Goal: Information Seeking & Learning: Learn about a topic

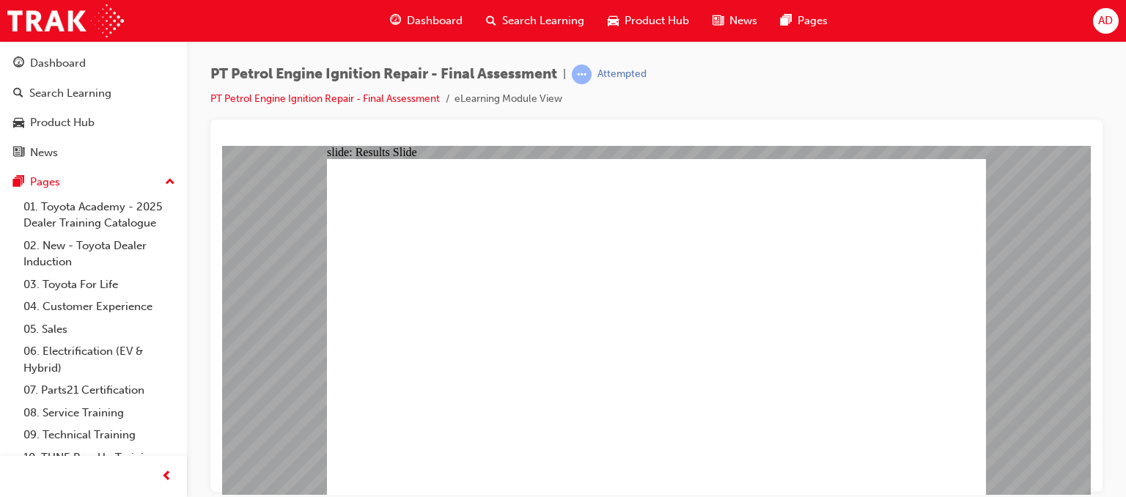
checkbox input "true"
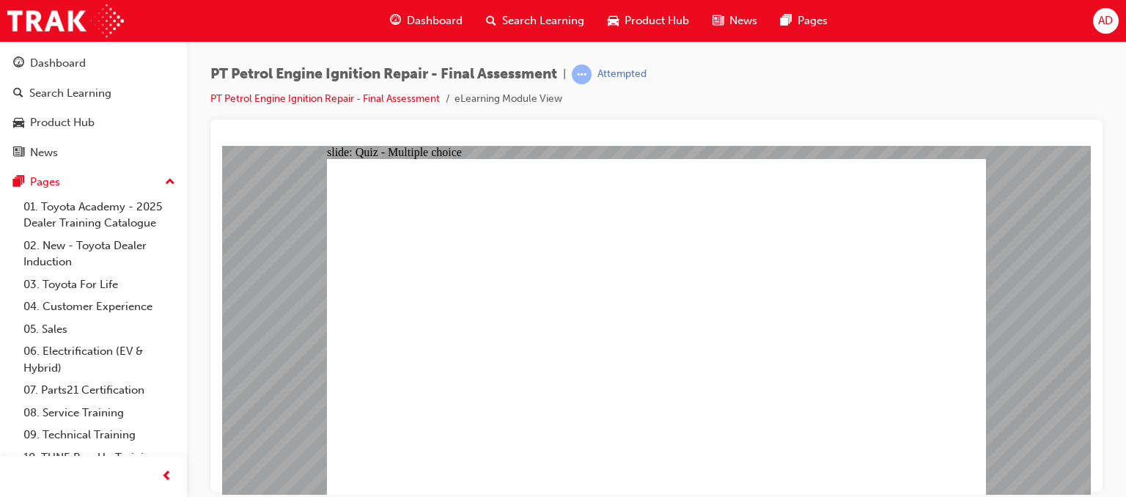
checkbox input "true"
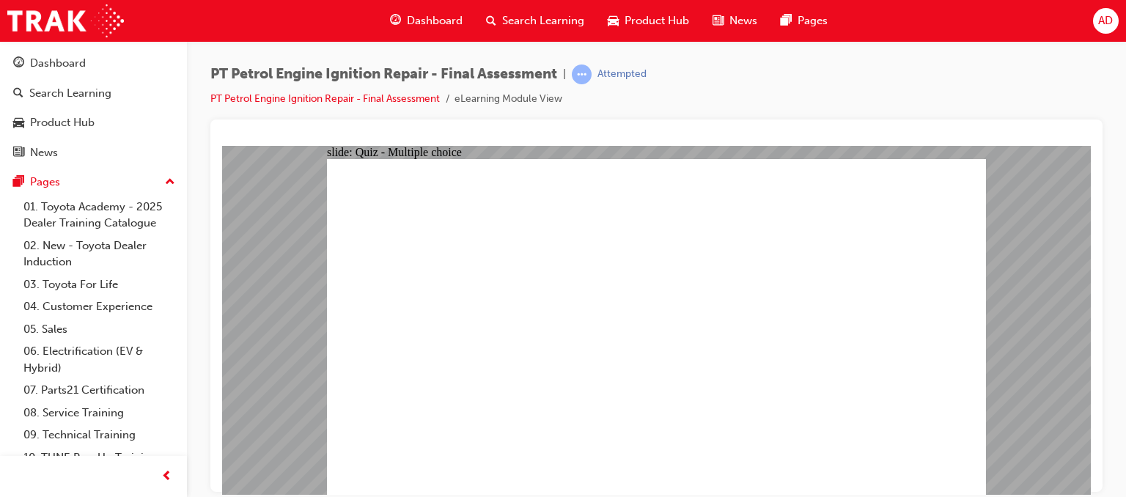
checkbox input "false"
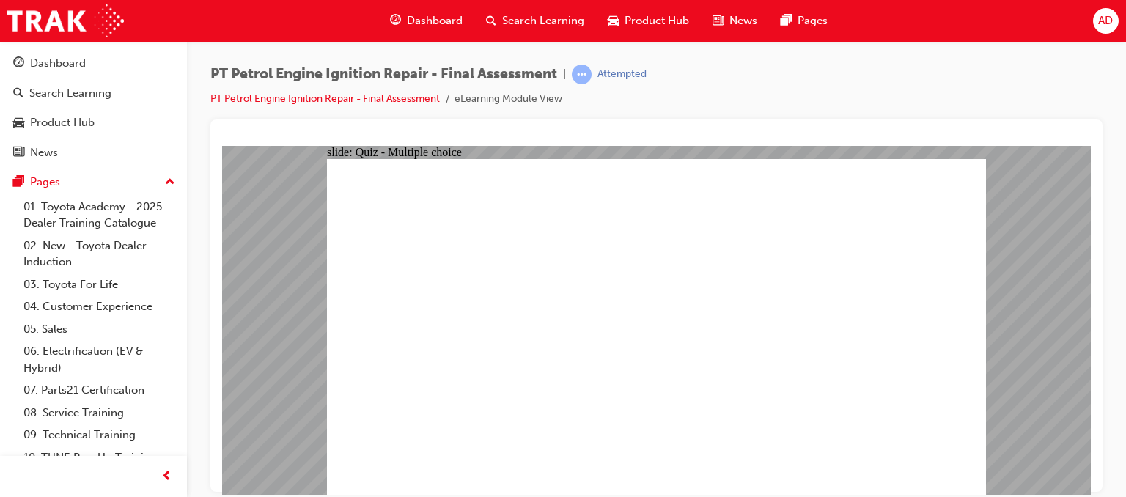
checkbox input "false"
checkbox input "true"
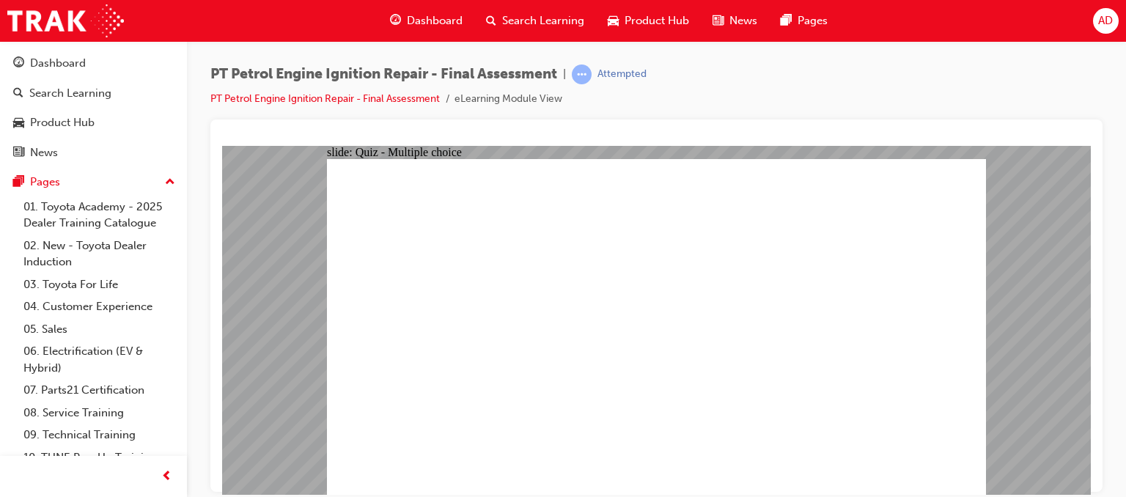
checkbox input "true"
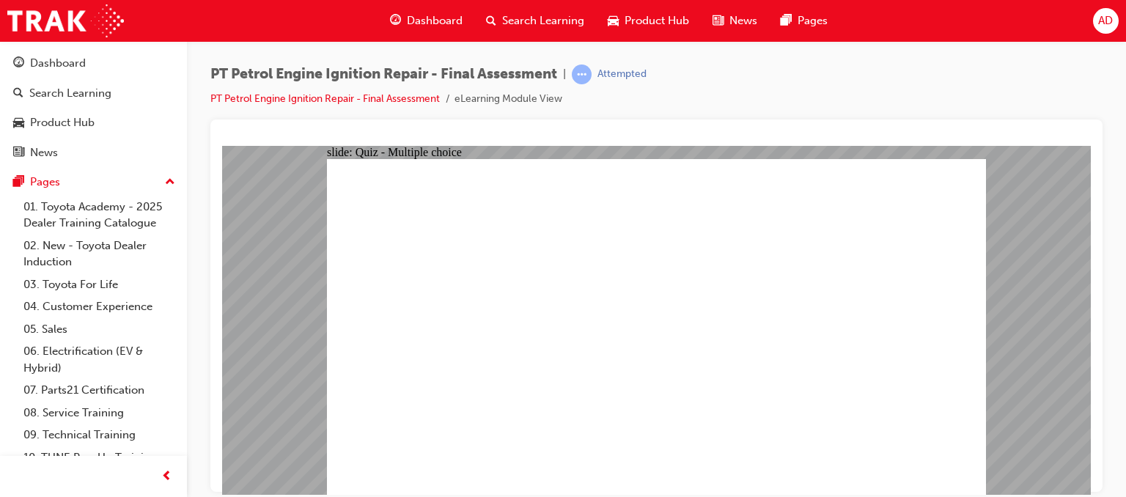
checkbox input "false"
checkbox input "true"
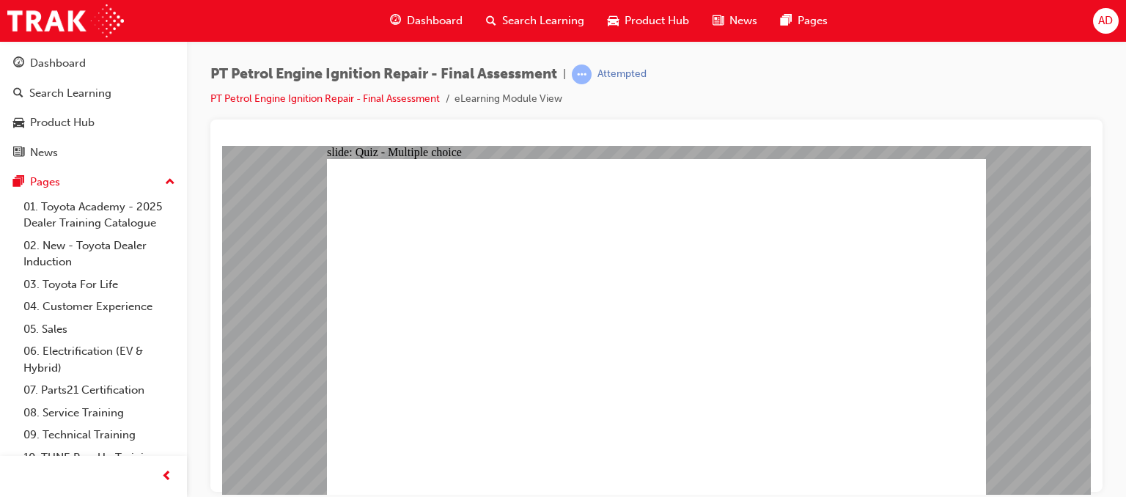
checkbox input "true"
radio input "true"
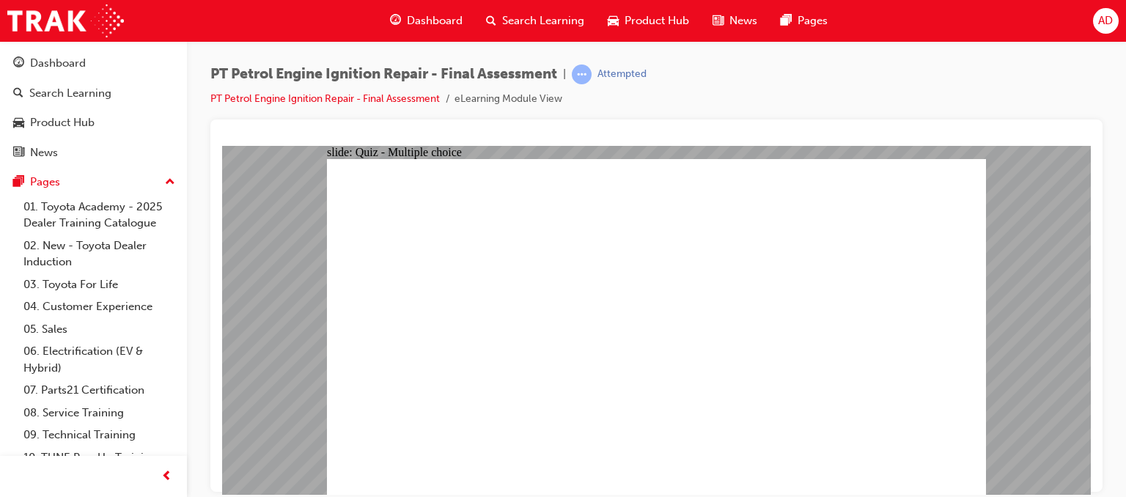
radio input "true"
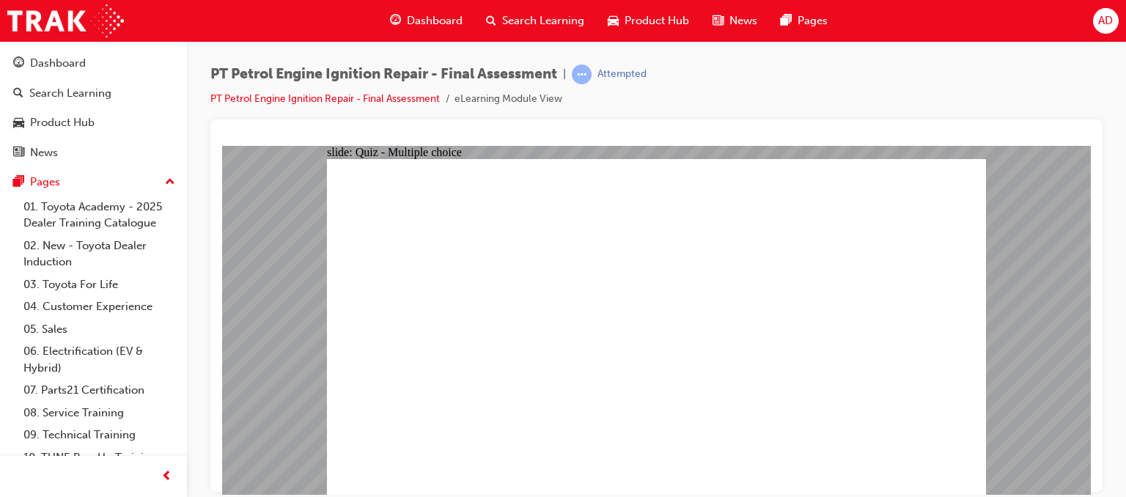
radio input "true"
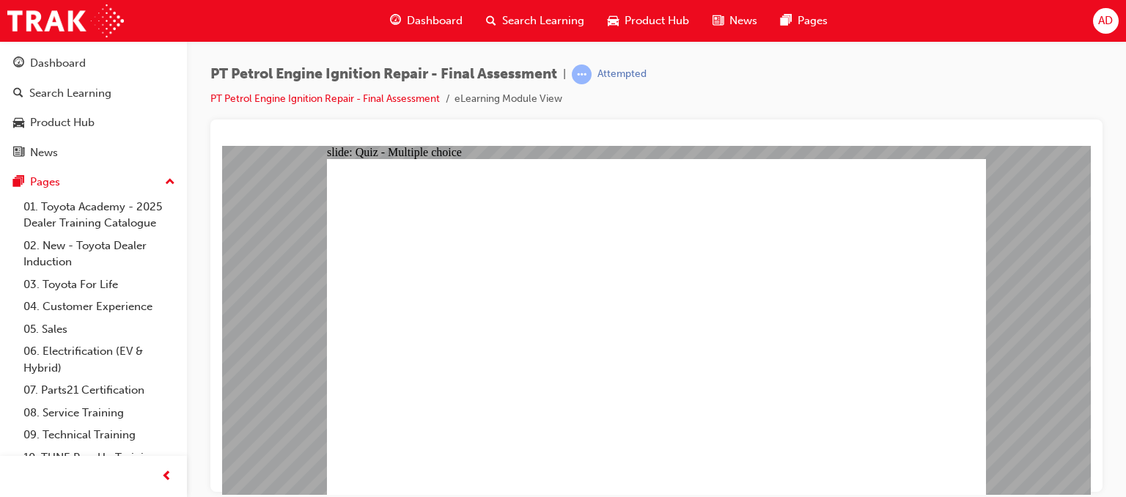
radio input "false"
radio input "true"
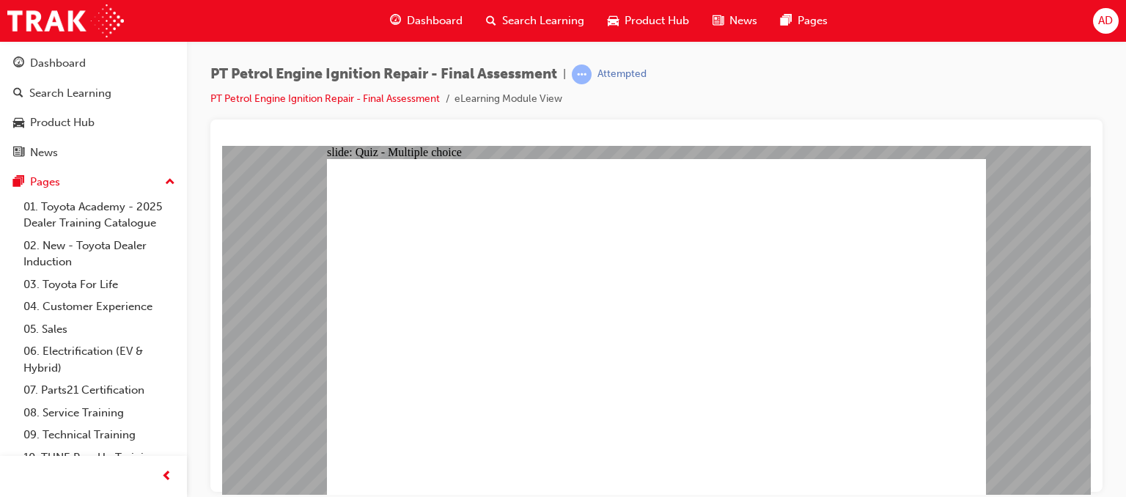
radio input "false"
radio input "true"
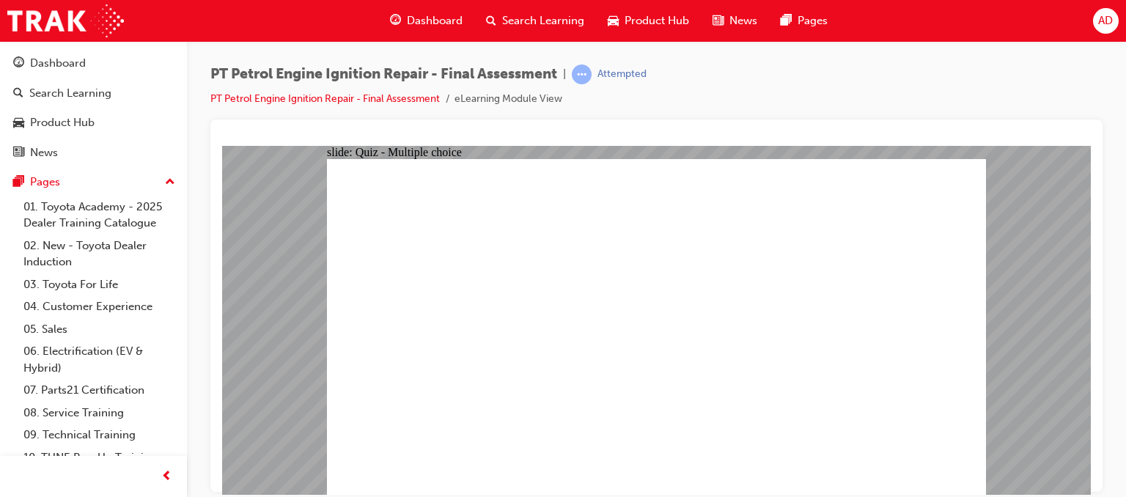
radio input "true"
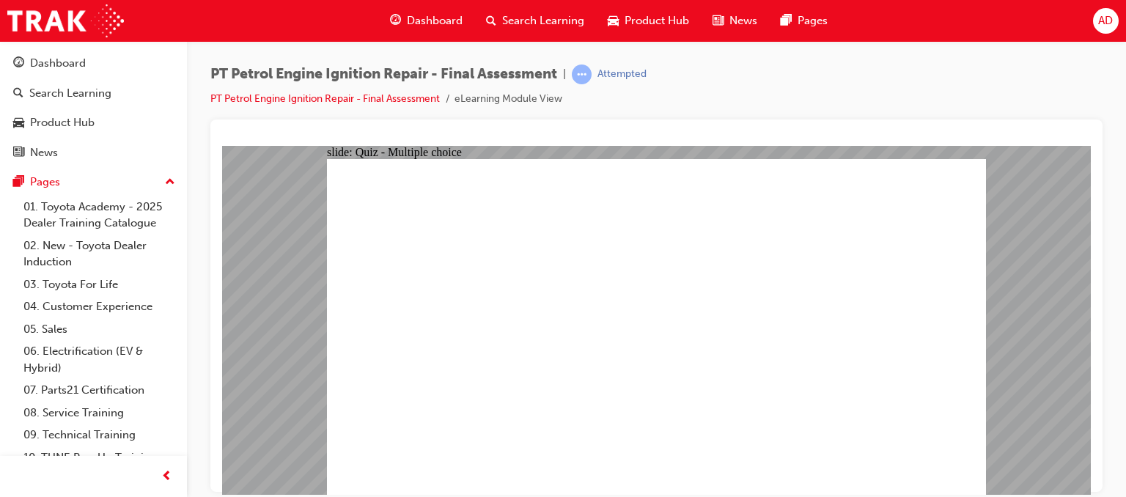
radio input "true"
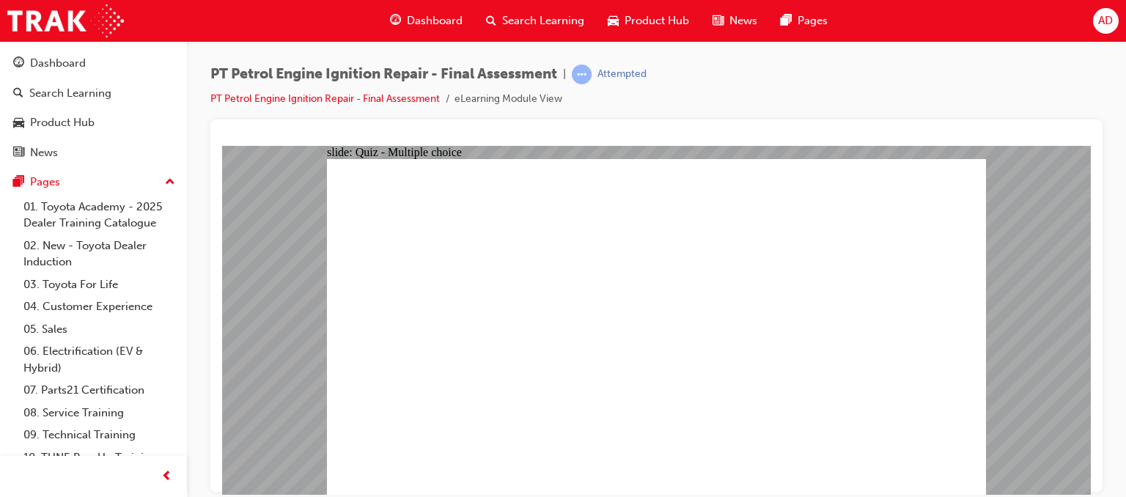
radio input "true"
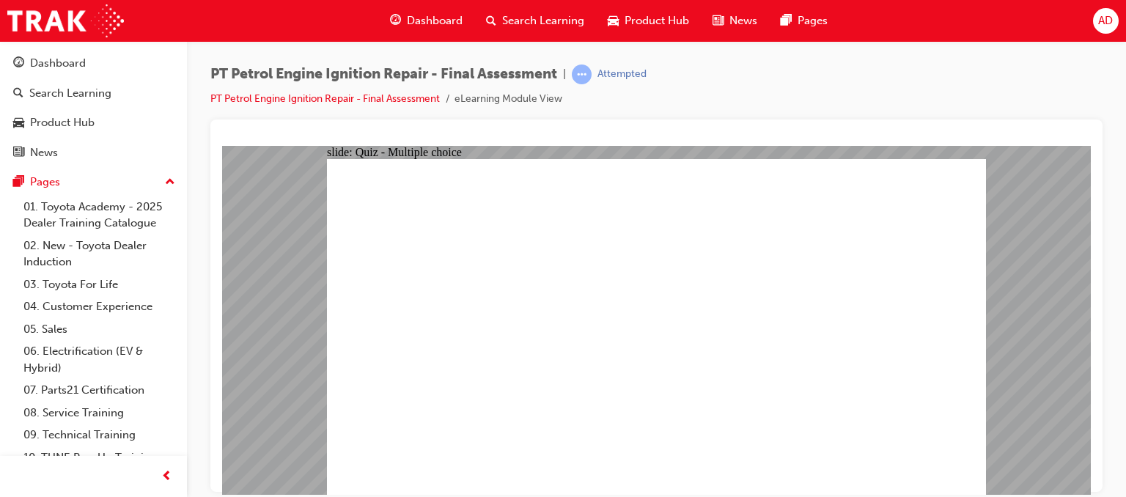
radio input "true"
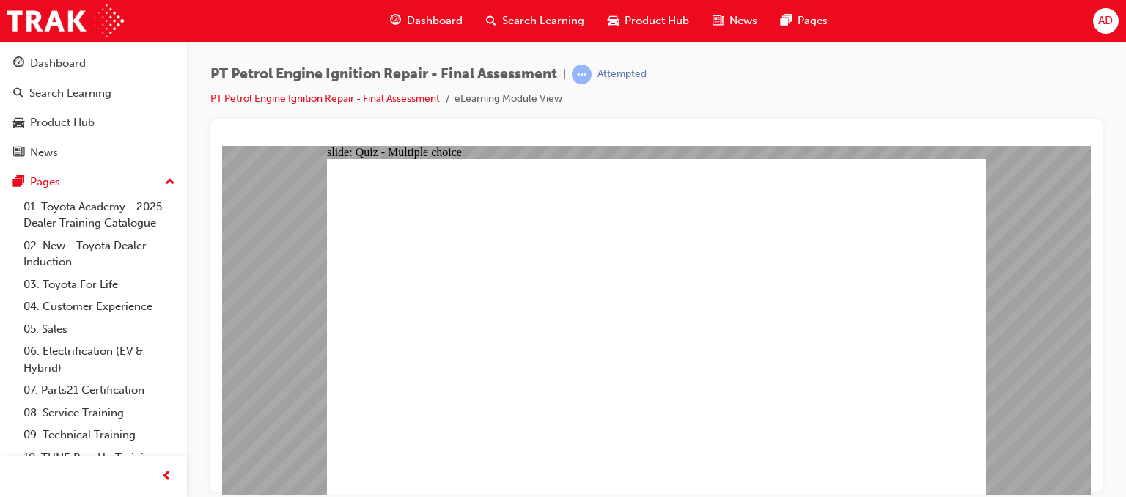
radio input "true"
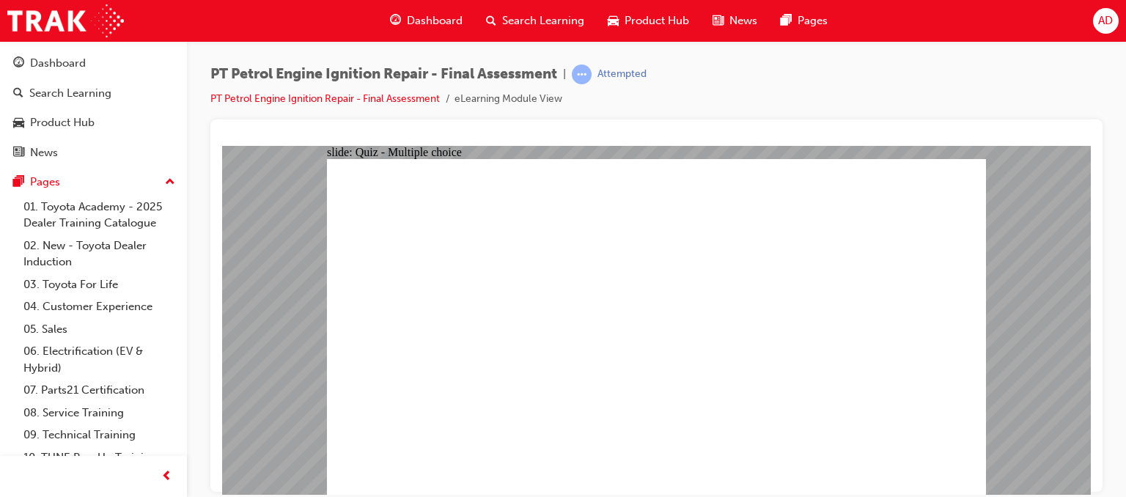
radio input "false"
radio input "true"
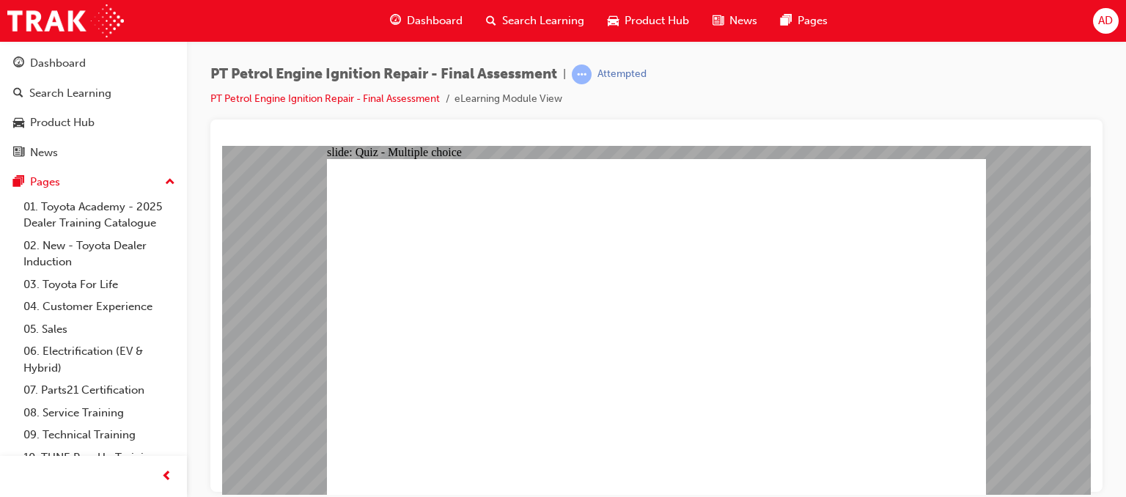
radio input "false"
radio input "true"
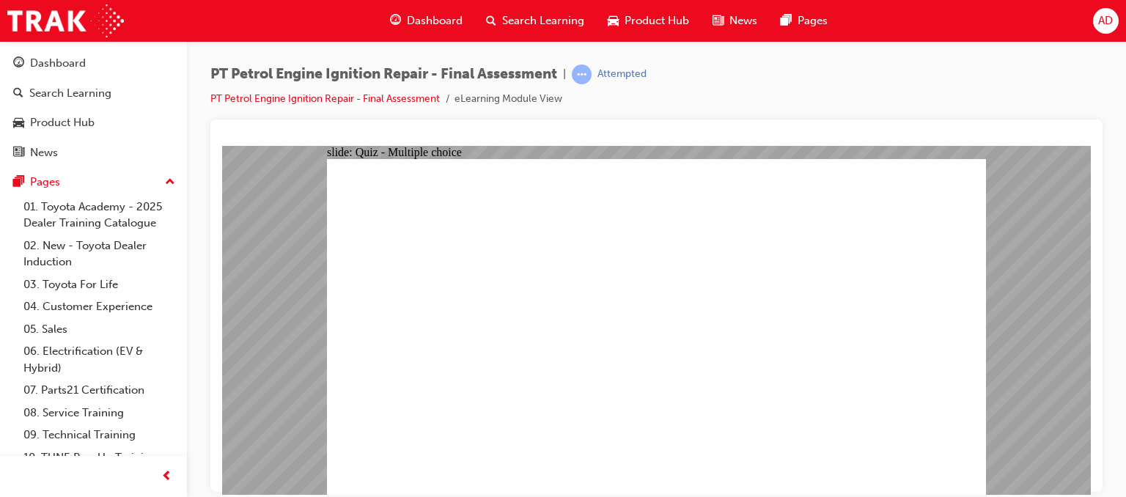
radio input "true"
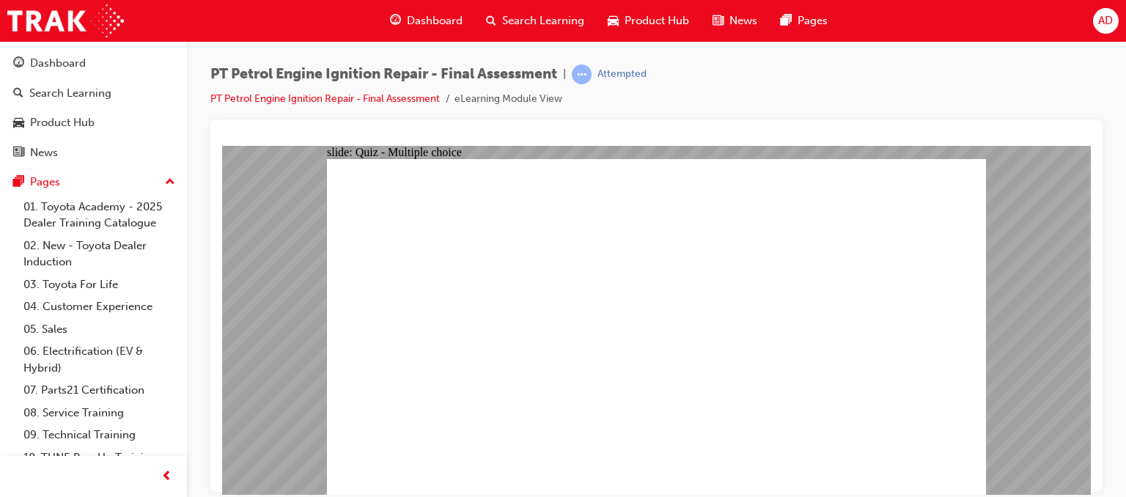
radio input "true"
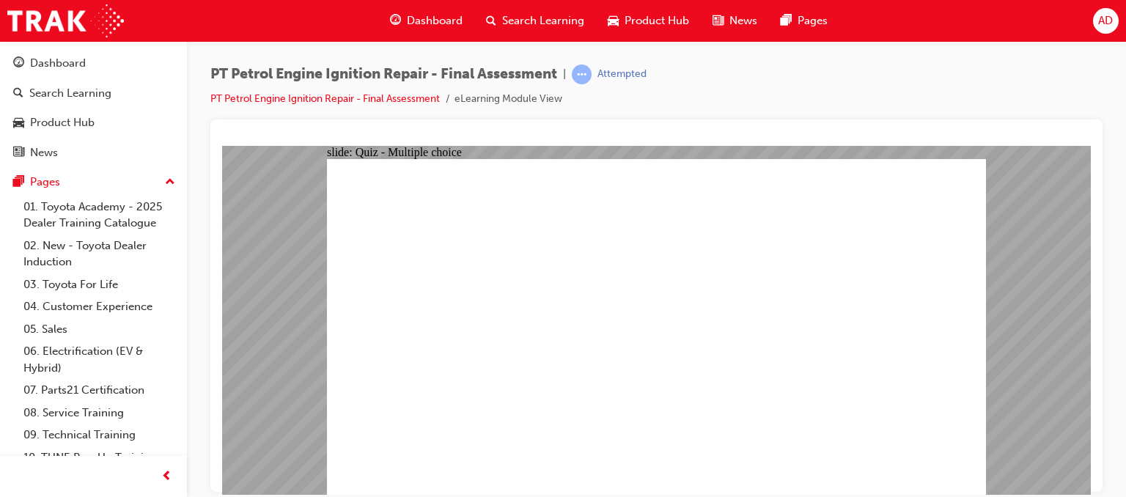
radio input "true"
checkbox input "true"
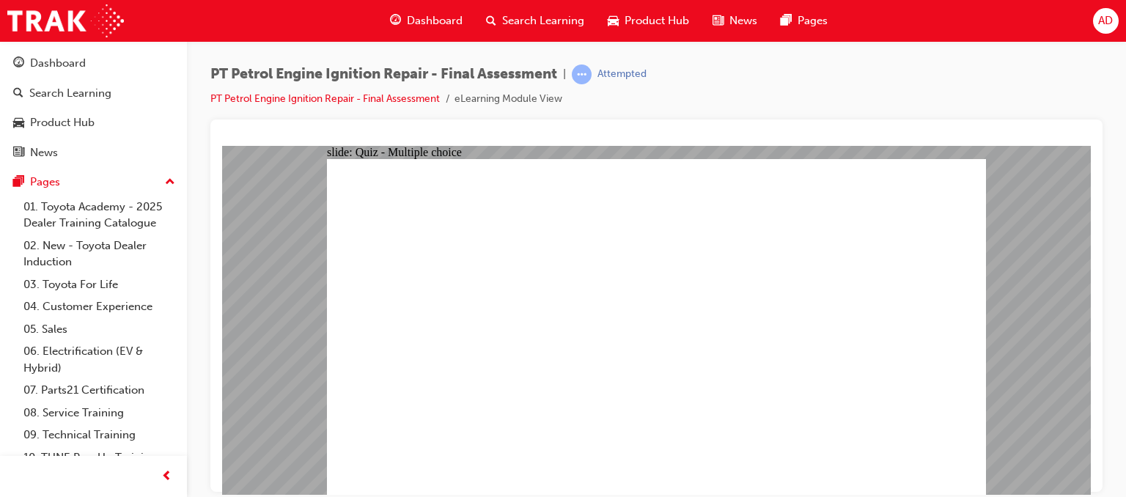
checkbox input "true"
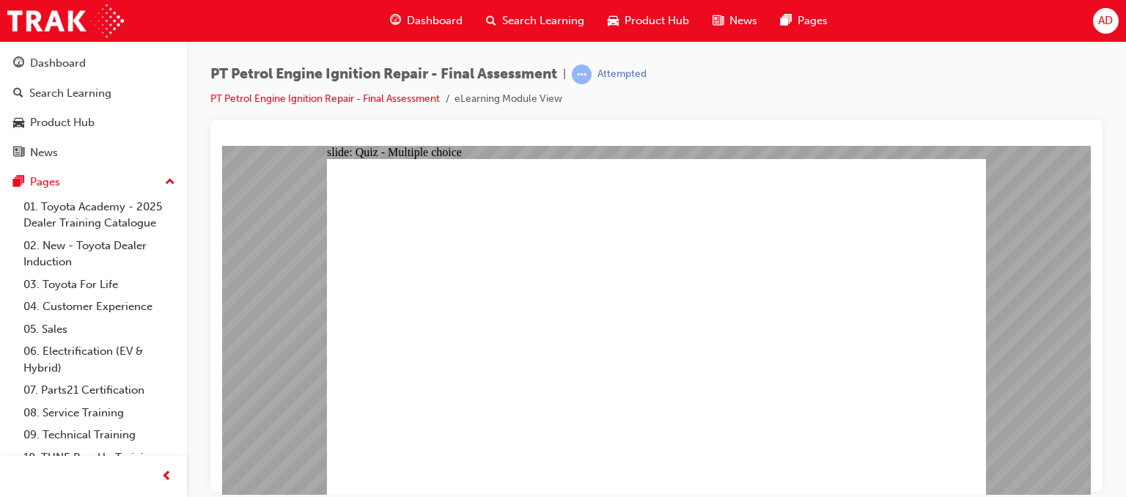
checkbox input "true"
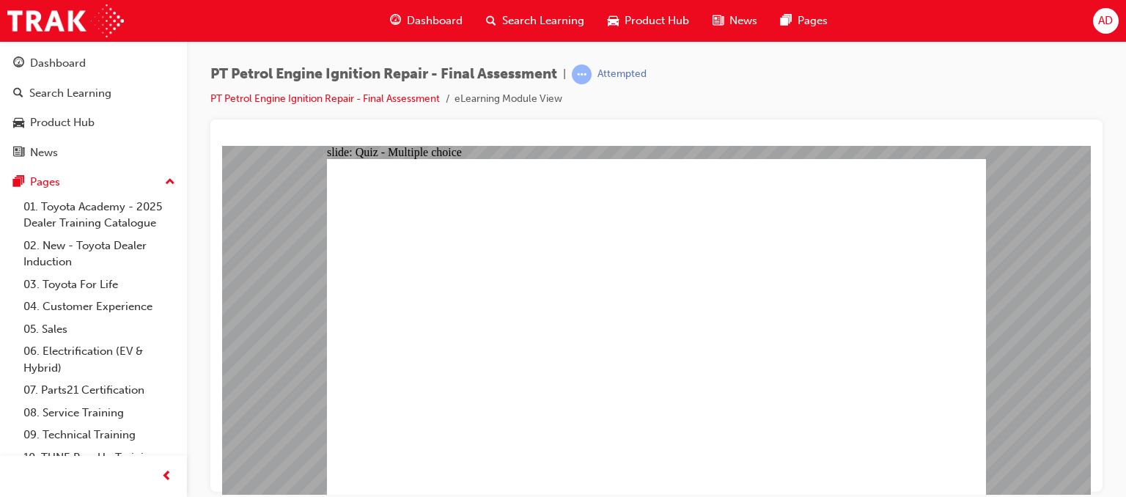
checkbox input "true"
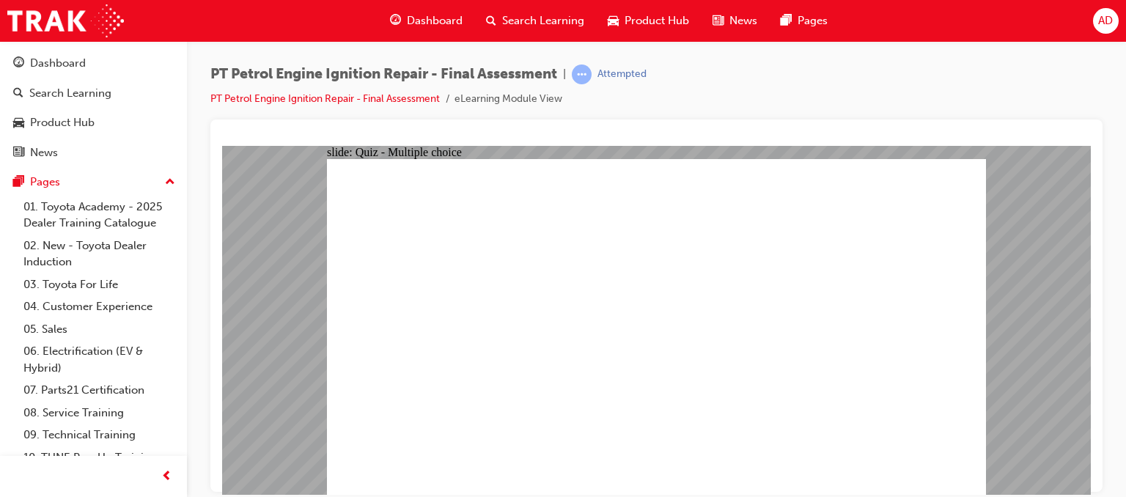
radio input "true"
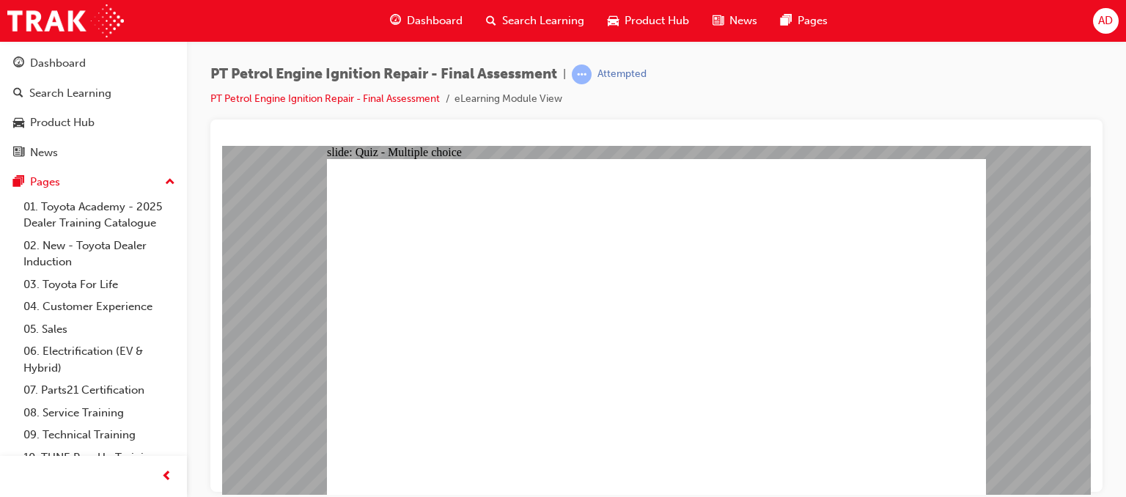
radio input "true"
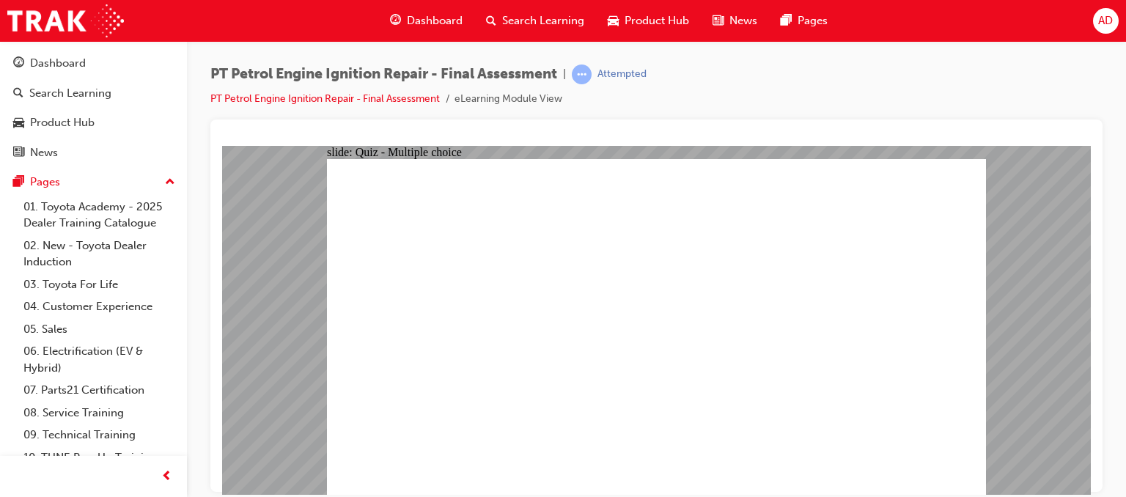
radio input "true"
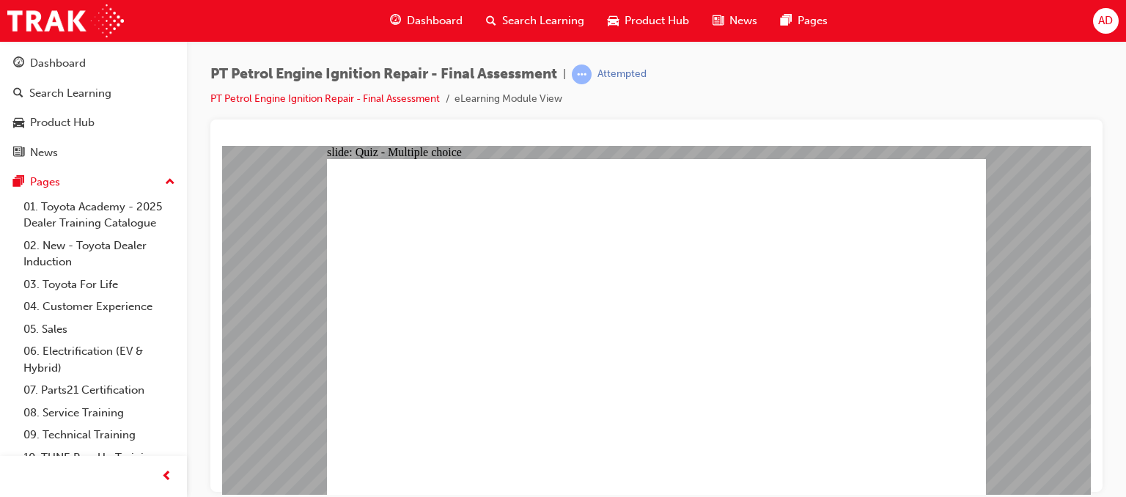
radio input "true"
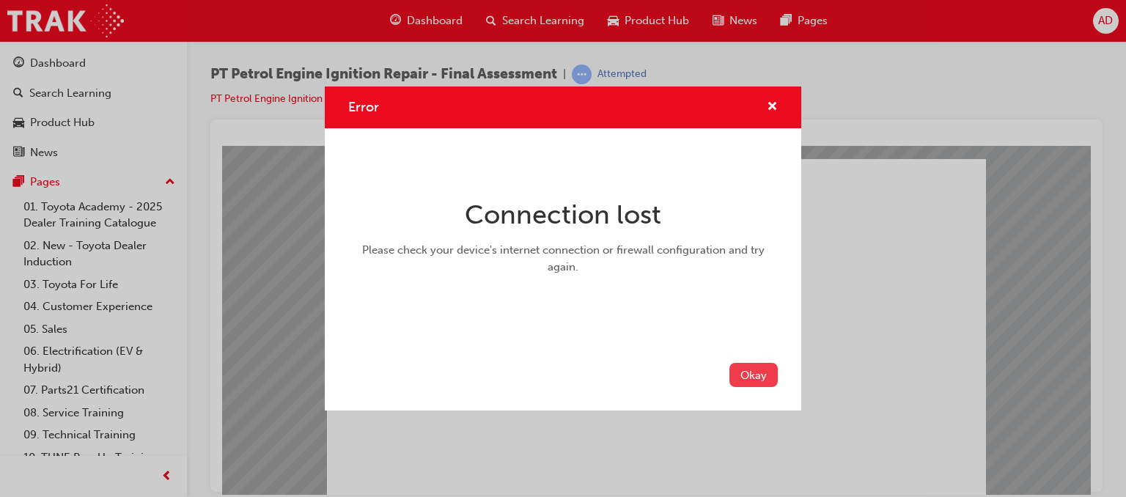
click at [748, 372] on button "Okay" at bounding box center [753, 375] width 48 height 24
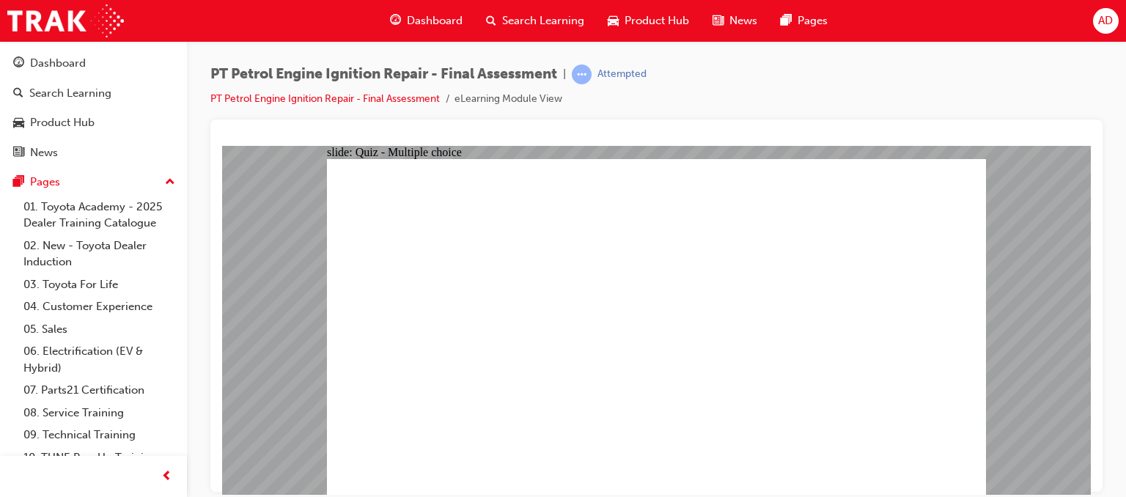
radio input "true"
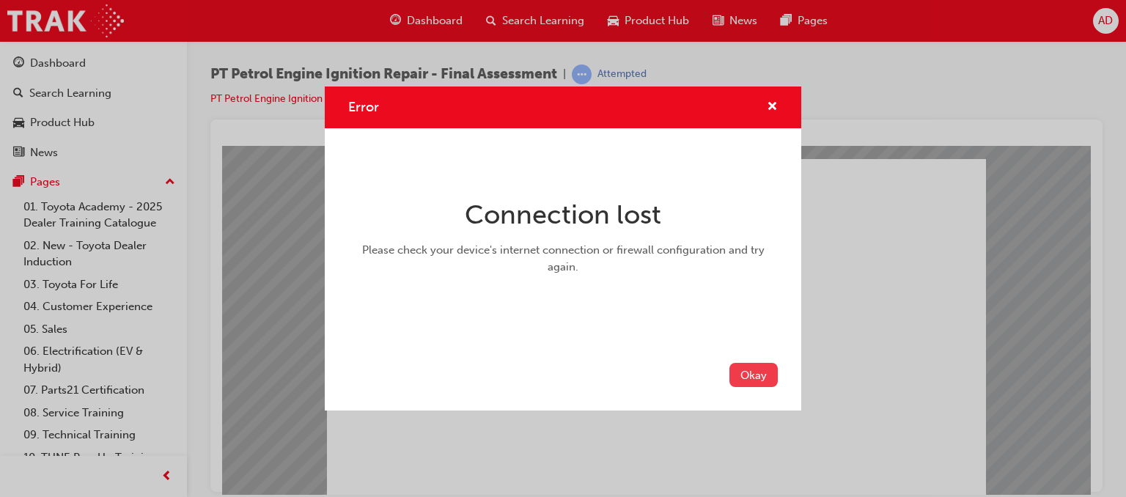
click at [756, 375] on button "Okay" at bounding box center [753, 375] width 48 height 24
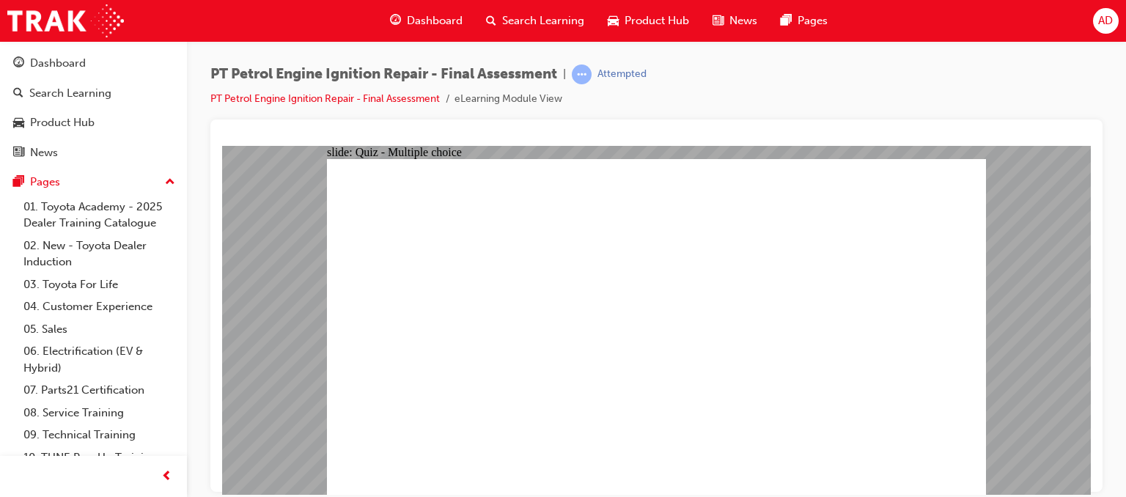
radio input "true"
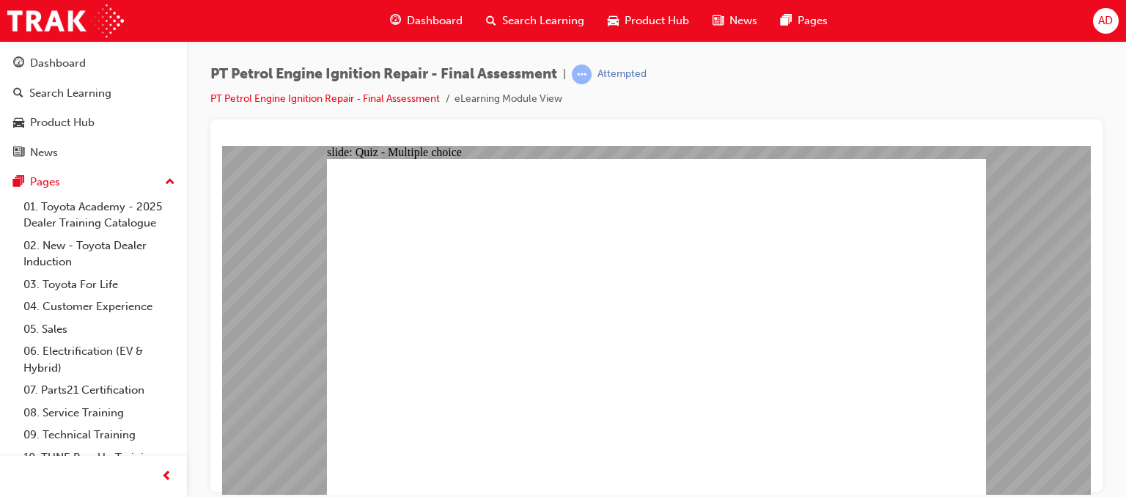
radio input "true"
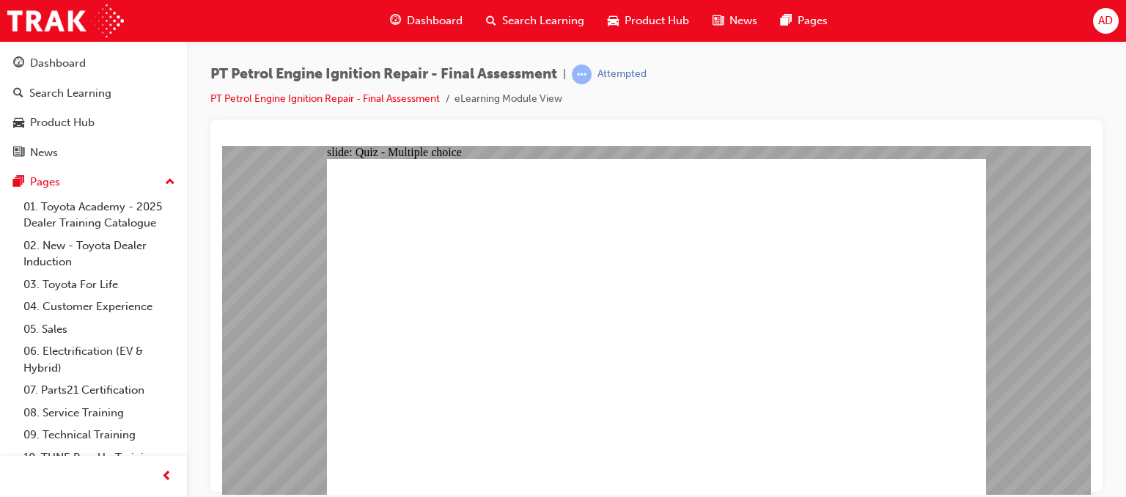
radio input "true"
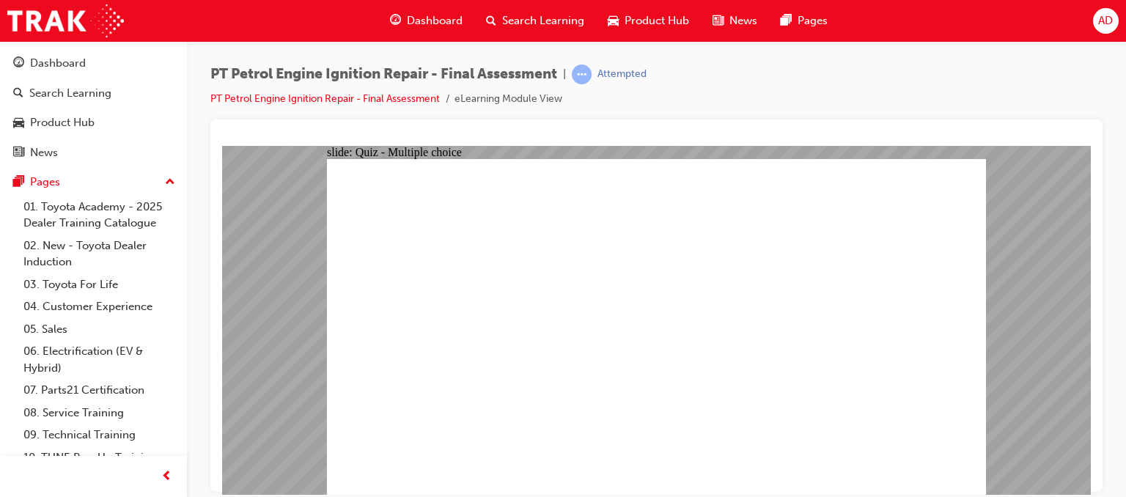
radio input "true"
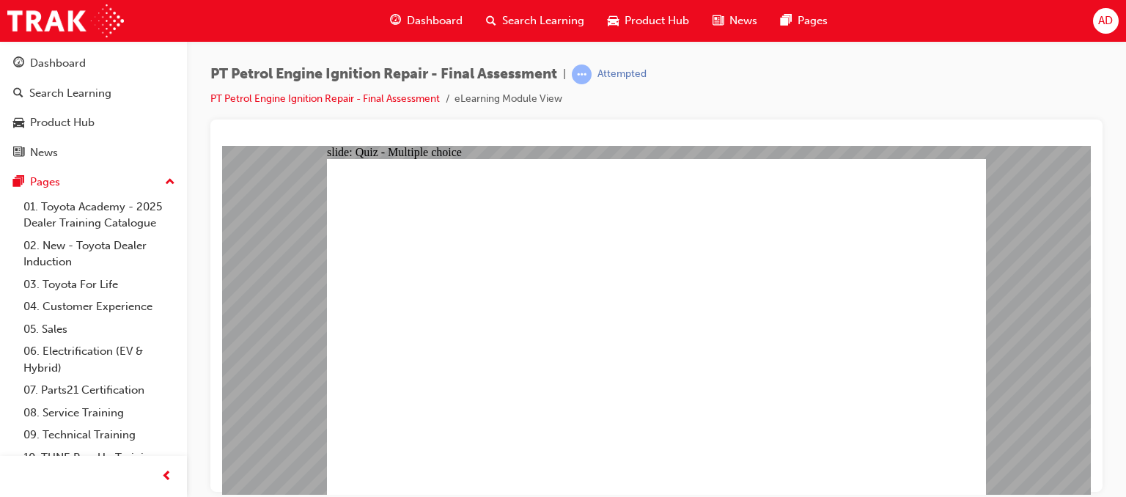
radio input "true"
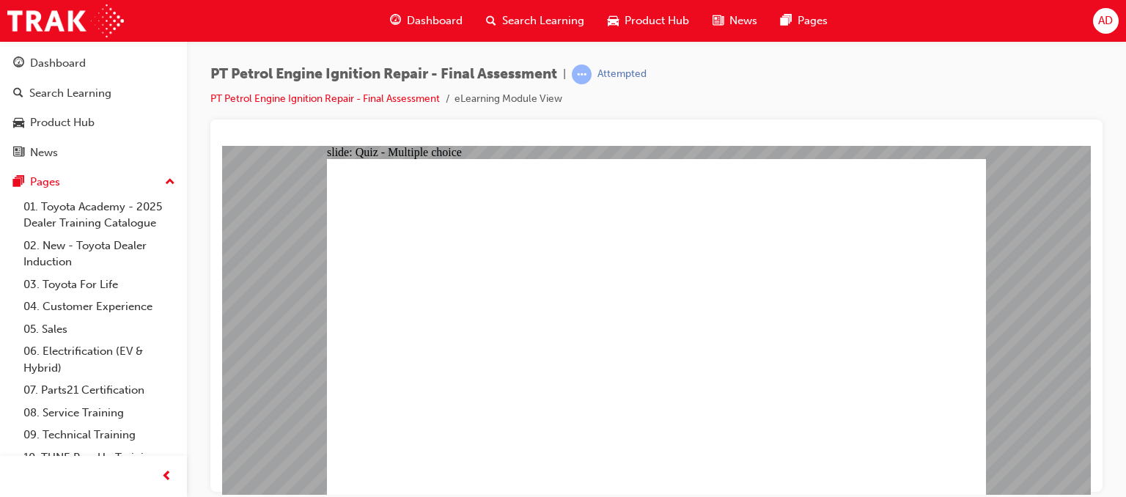
radio input "true"
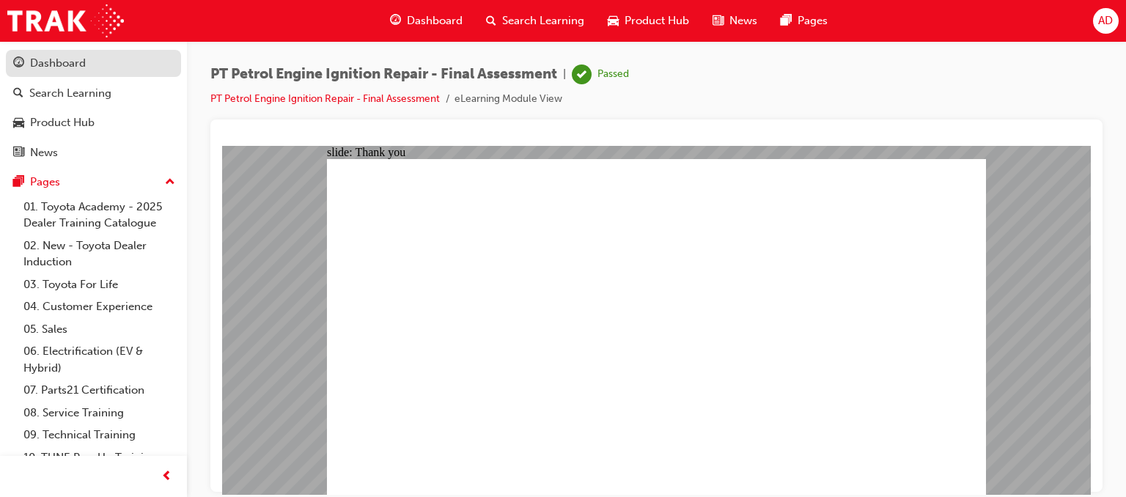
click at [56, 63] on div "Dashboard" at bounding box center [58, 63] width 56 height 17
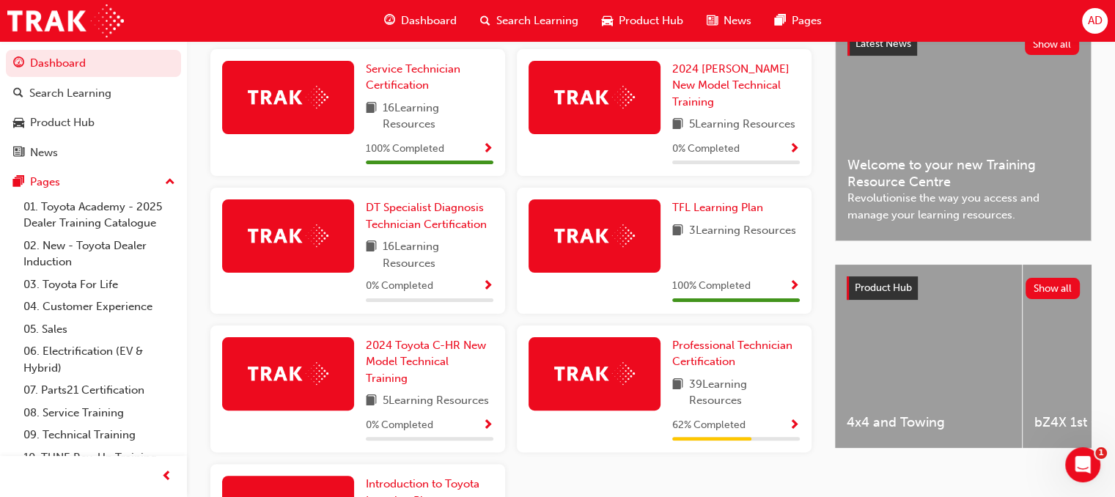
scroll to position [377, 0]
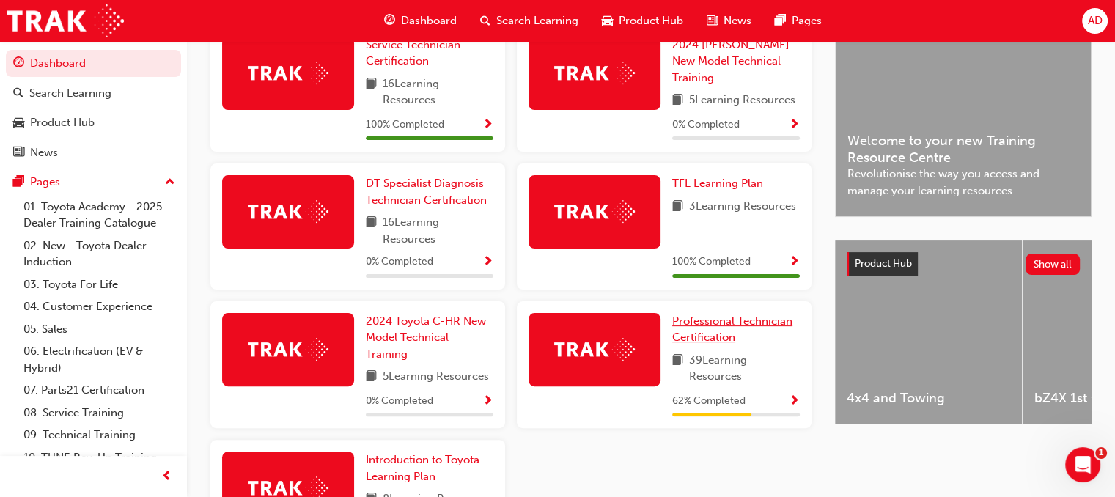
click at [686, 324] on span "Professional Technician Certification" at bounding box center [732, 329] width 120 height 30
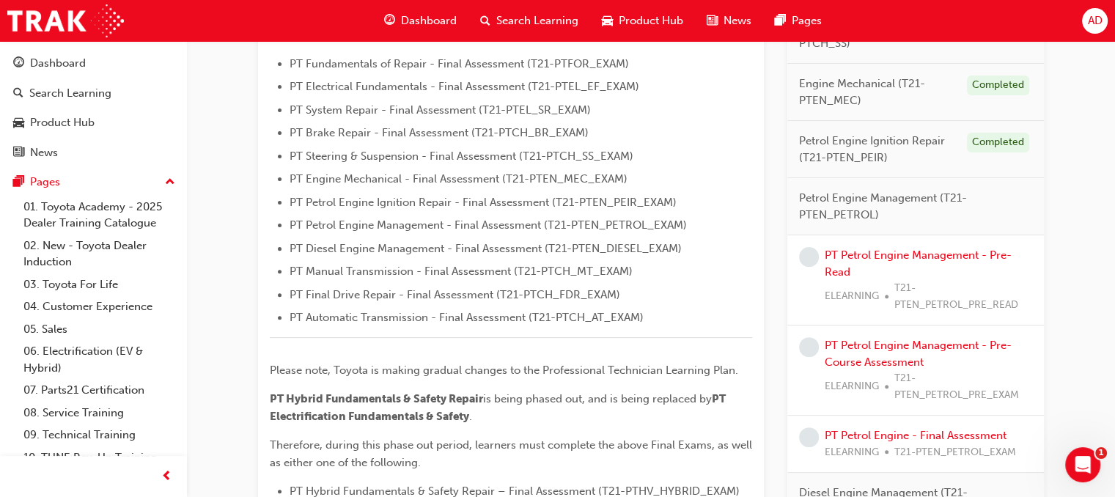
scroll to position [427, 0]
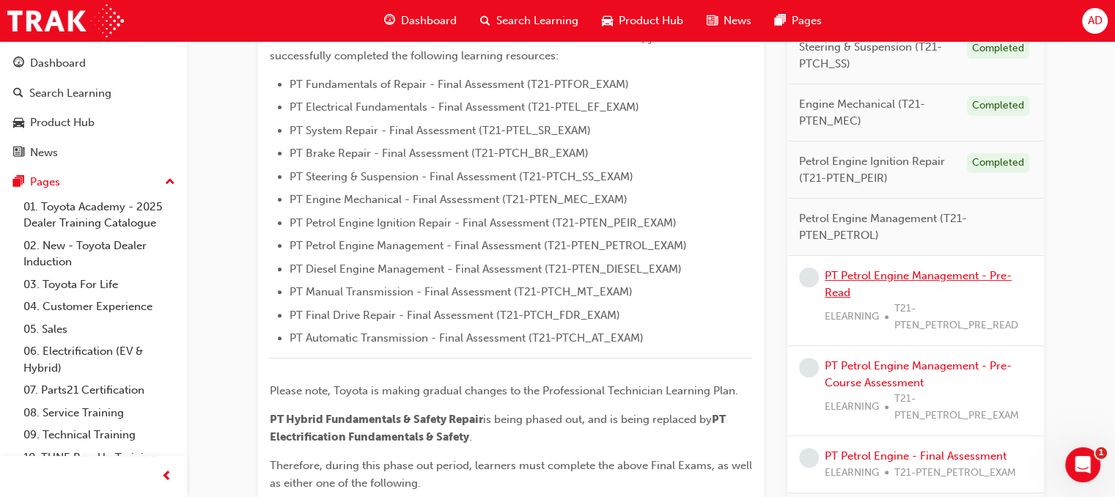
click at [865, 273] on link "PT Petrol Engine Management - Pre-Read" at bounding box center [918, 284] width 187 height 30
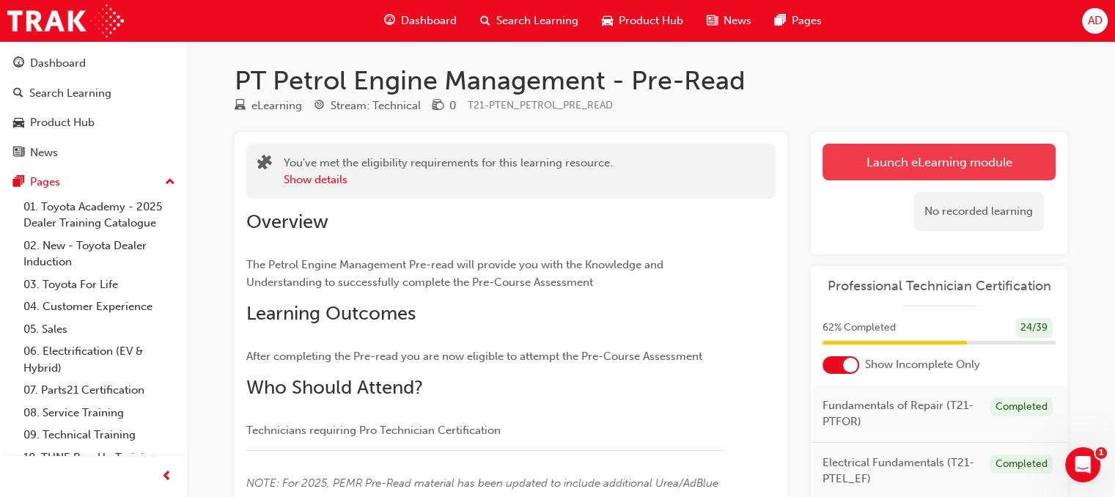
click at [923, 163] on link "Launch eLearning module" at bounding box center [938, 162] width 233 height 37
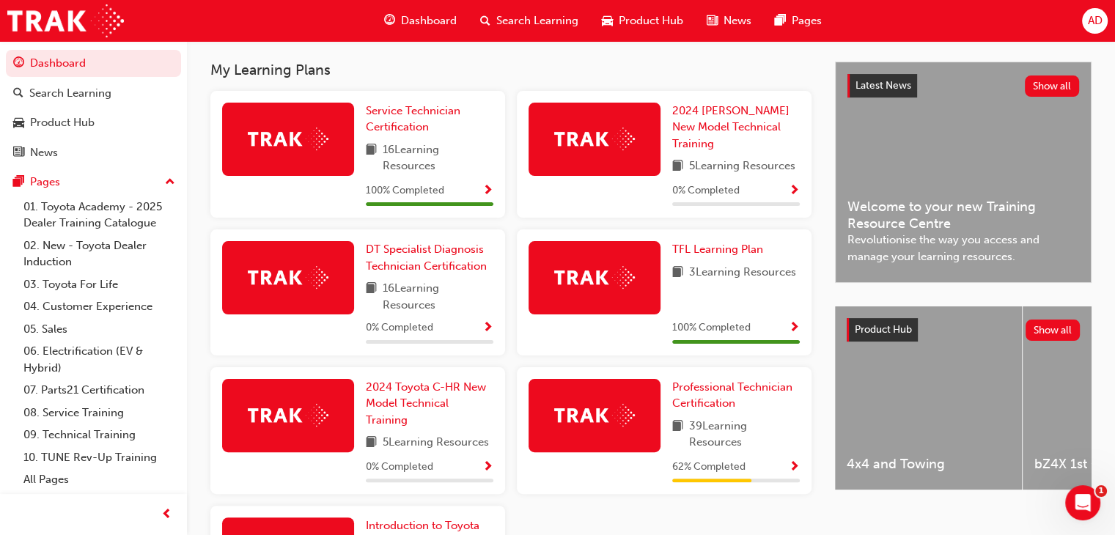
scroll to position [317, 0]
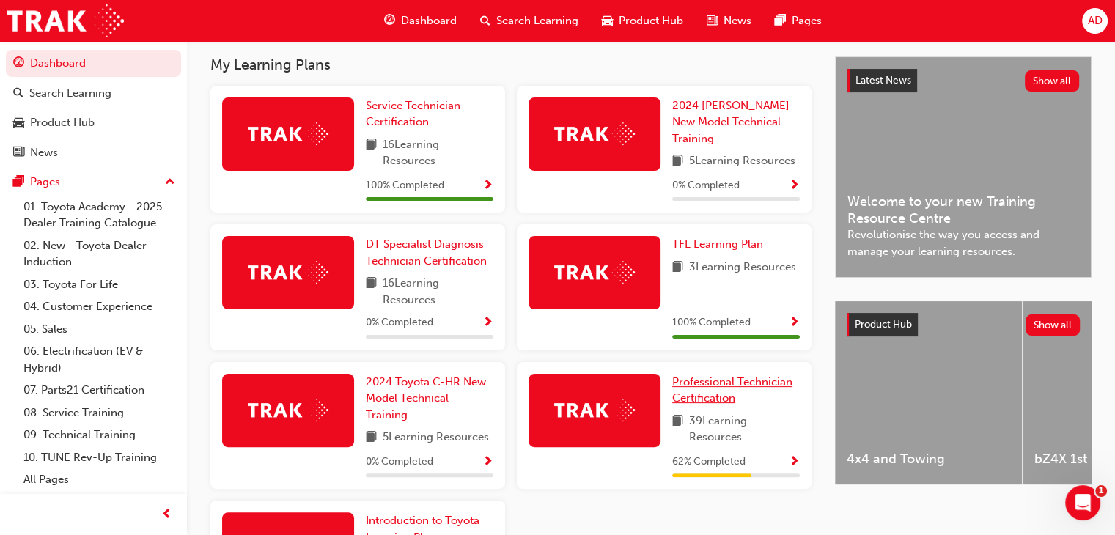
click at [708, 388] on span "Professional Technician Certification" at bounding box center [732, 390] width 120 height 30
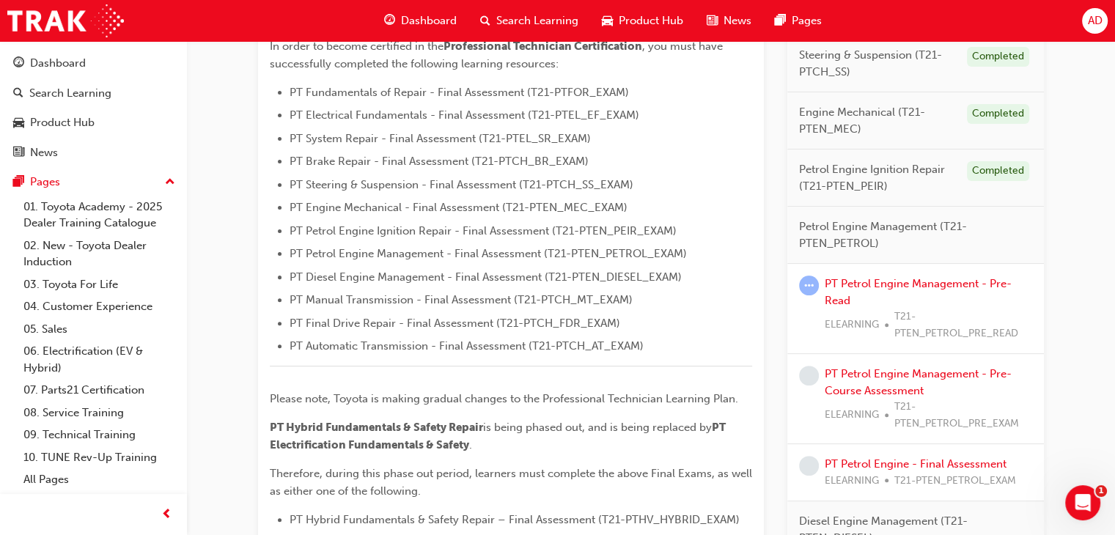
scroll to position [436, 0]
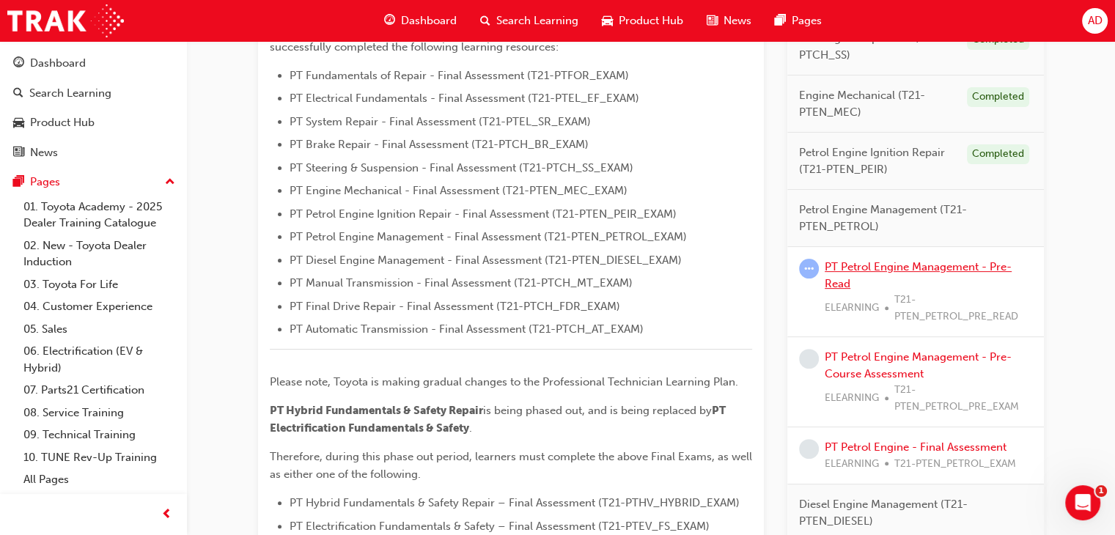
click at [910, 268] on link "PT Petrol Engine Management - Pre-Read" at bounding box center [918, 275] width 187 height 30
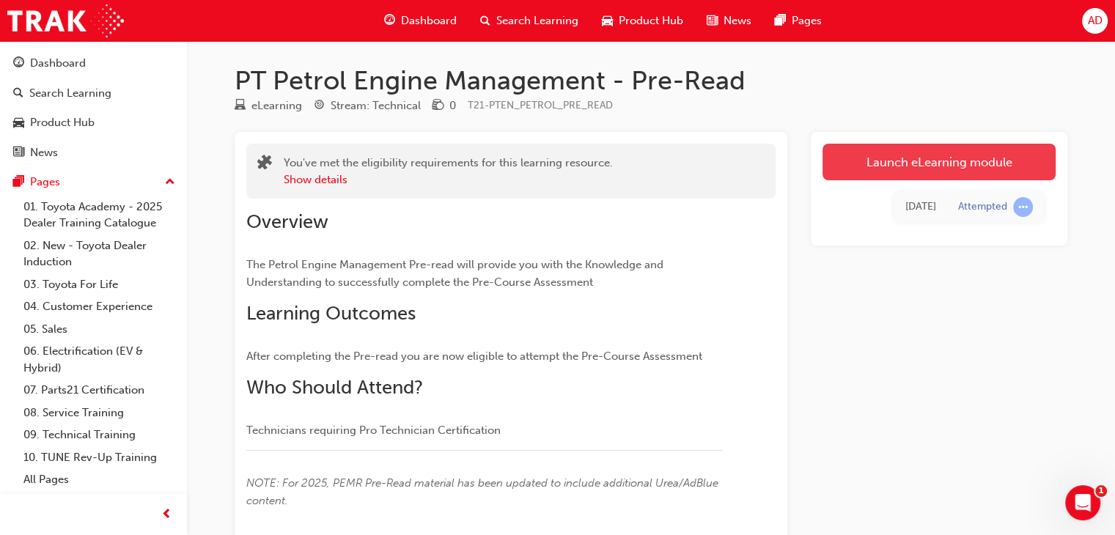
click at [899, 169] on link "Launch eLearning module" at bounding box center [938, 162] width 233 height 37
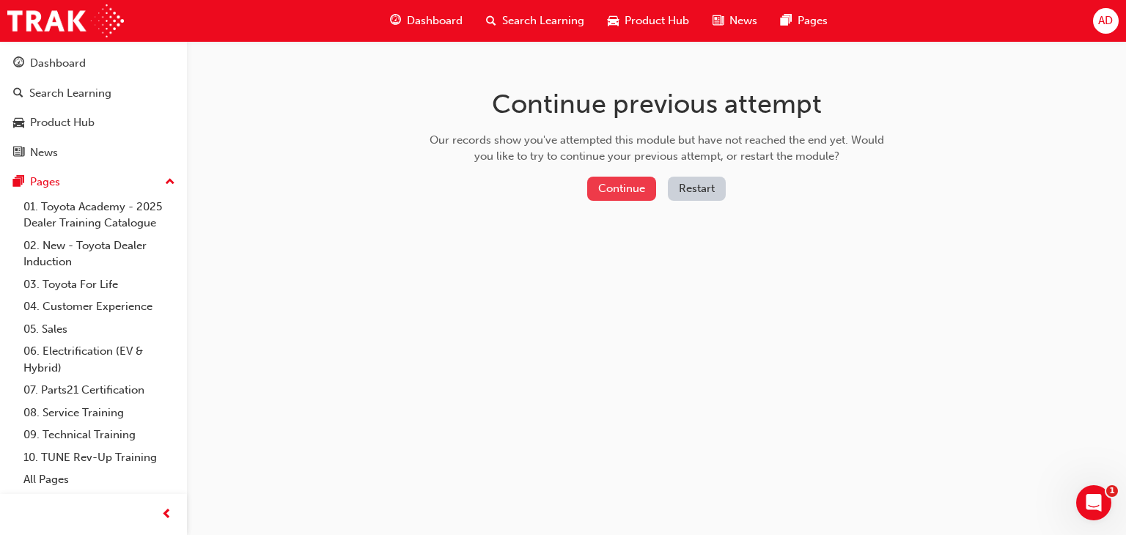
click at [642, 186] on button "Continue" at bounding box center [621, 189] width 69 height 24
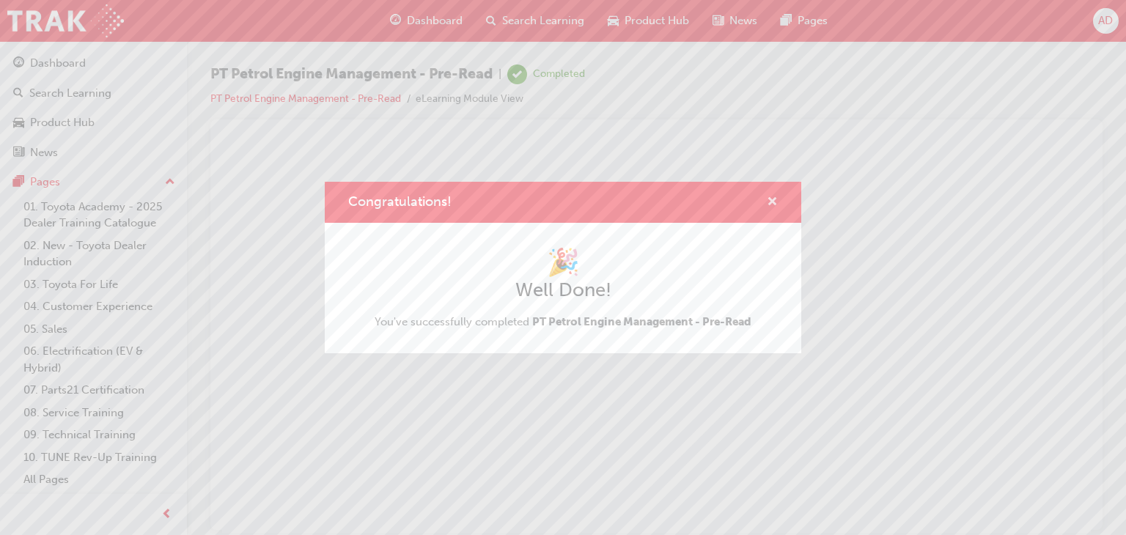
click at [774, 198] on span "cross-icon" at bounding box center [772, 202] width 11 height 13
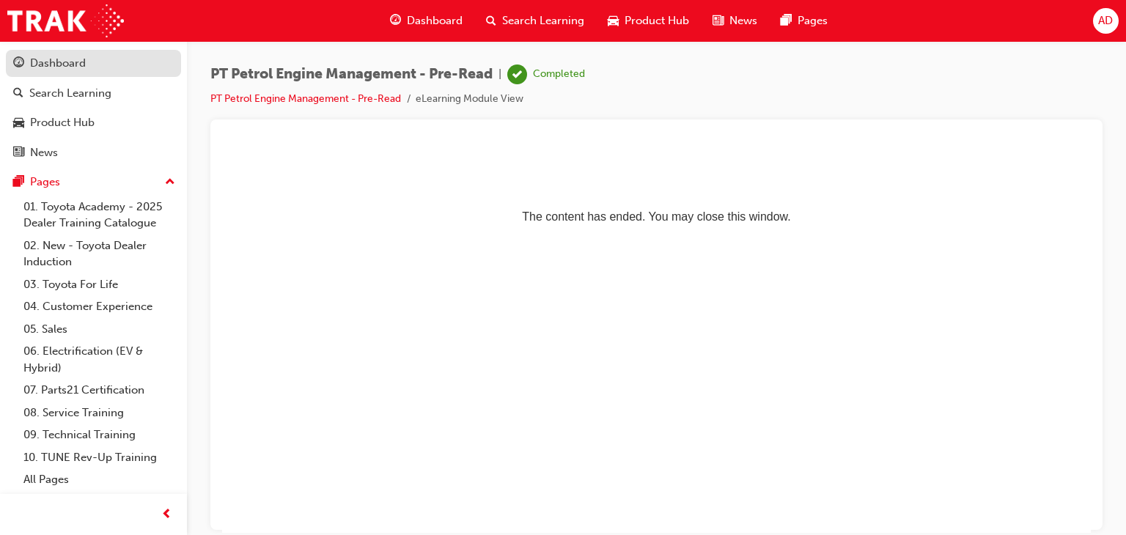
click at [73, 62] on div "Dashboard" at bounding box center [58, 63] width 56 height 17
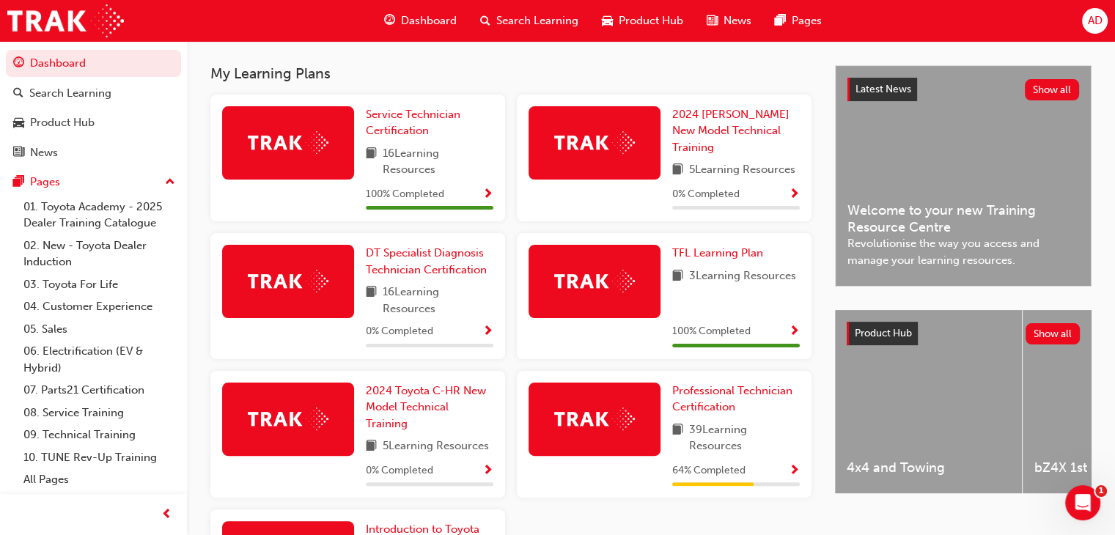
scroll to position [309, 0]
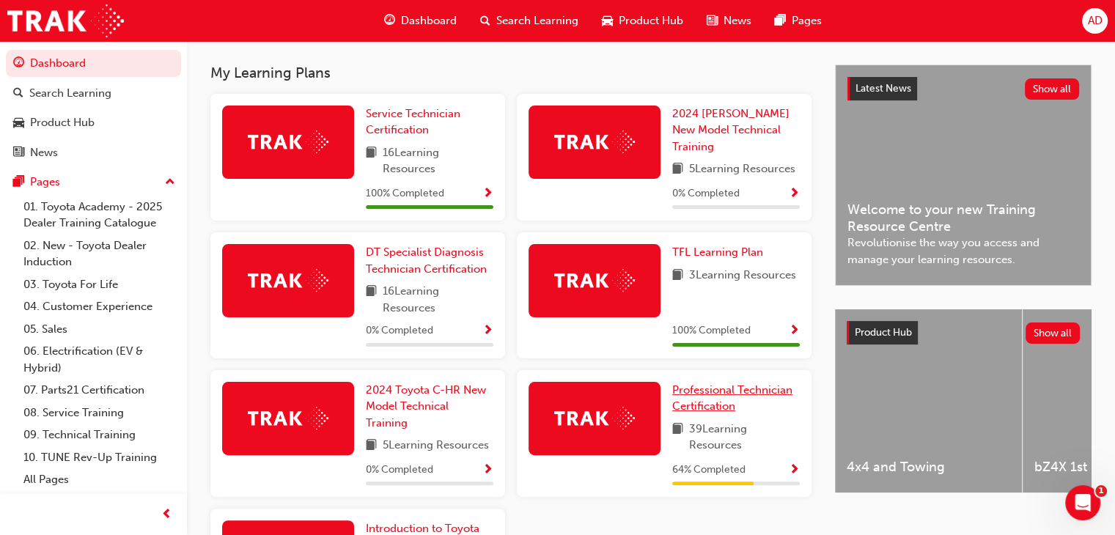
click at [711, 394] on span "Professional Technician Certification" at bounding box center [732, 398] width 120 height 30
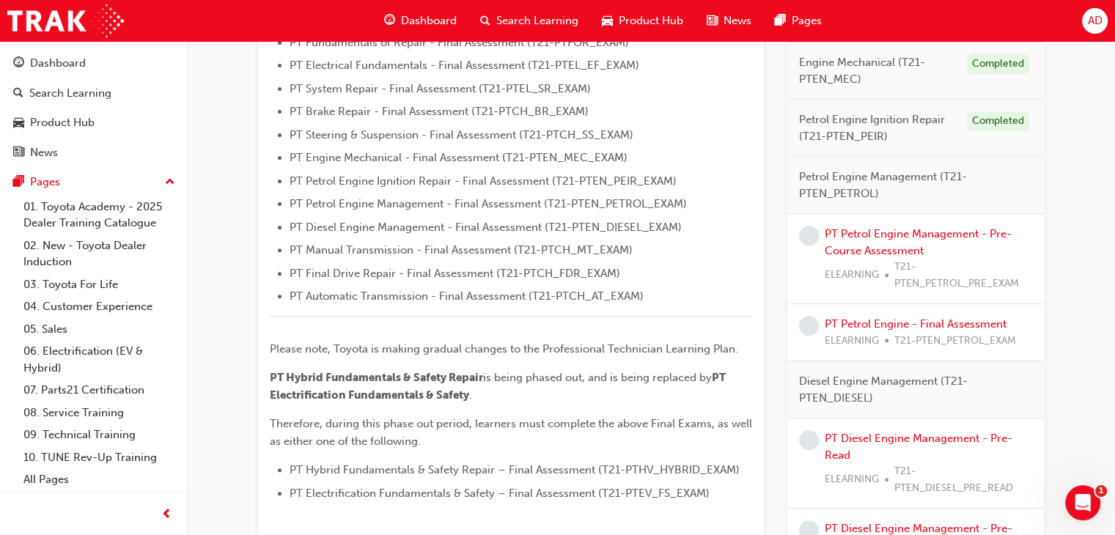
scroll to position [471, 0]
click at [865, 227] on link "PT Petrol Engine Management - Pre-Course Assessment" at bounding box center [918, 240] width 187 height 30
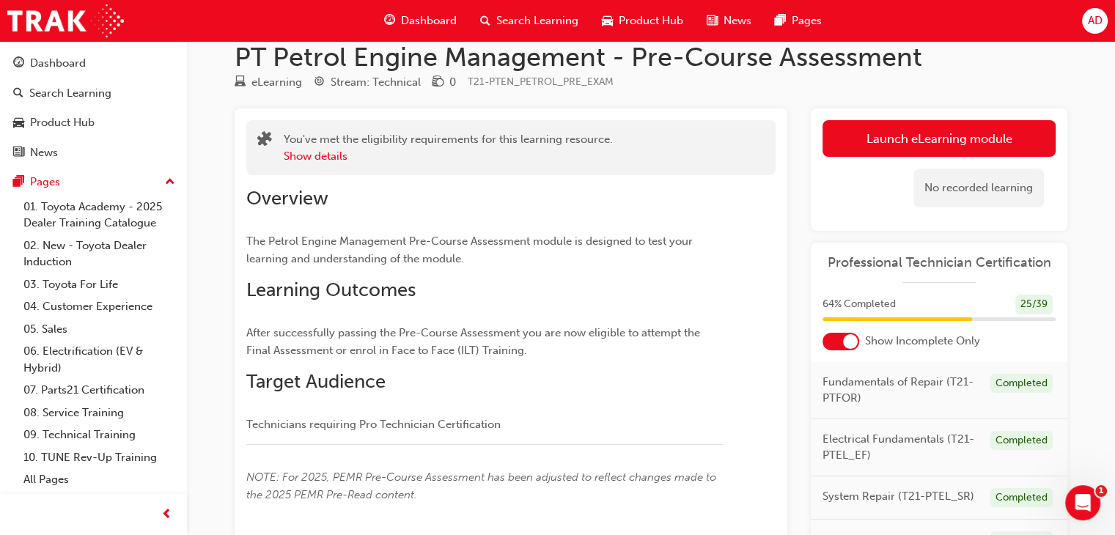
scroll to position [18, 0]
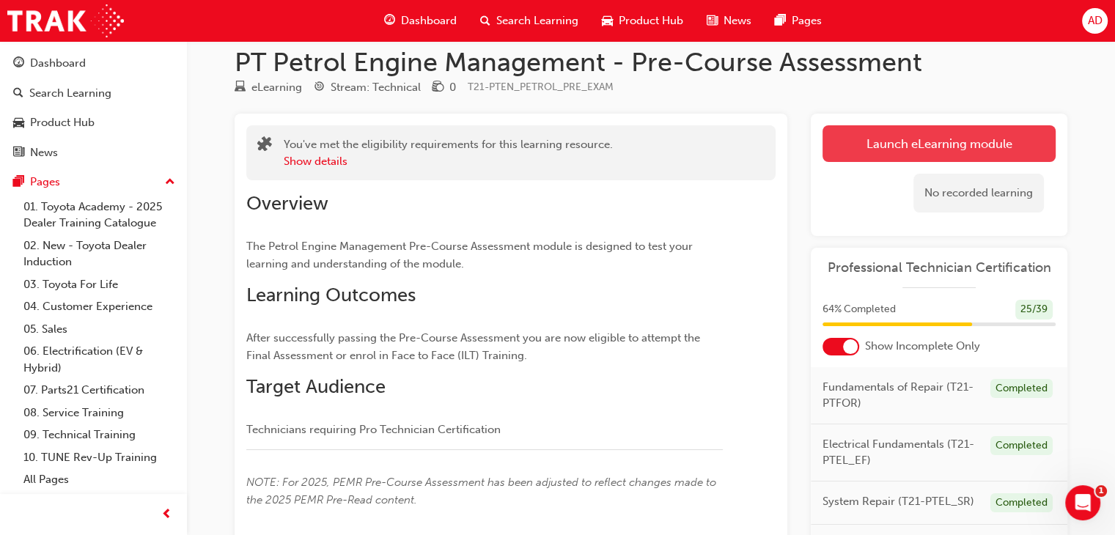
click at [955, 141] on link "Launch eLearning module" at bounding box center [938, 143] width 233 height 37
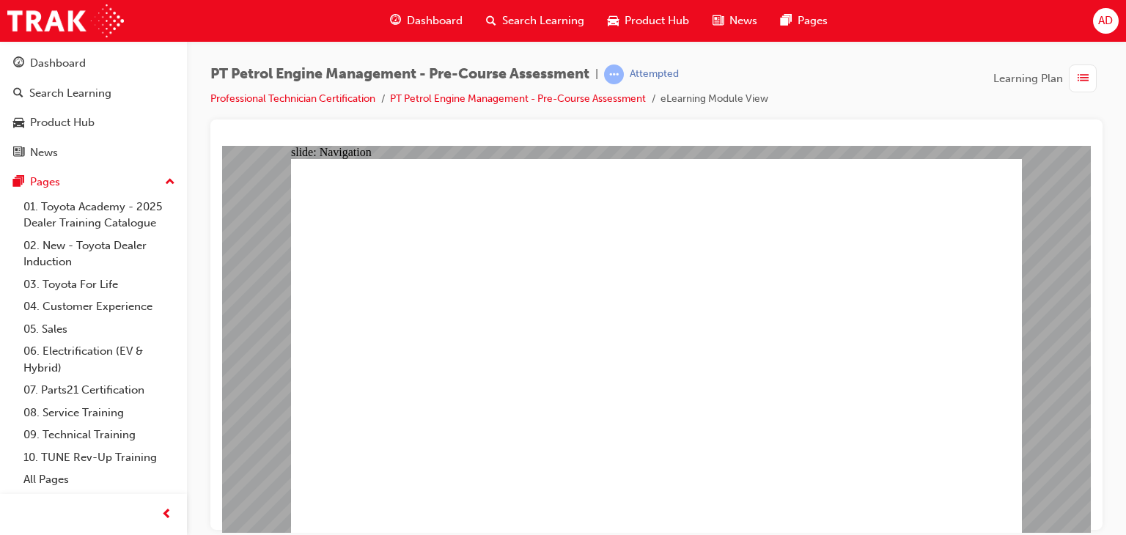
radio input "true"
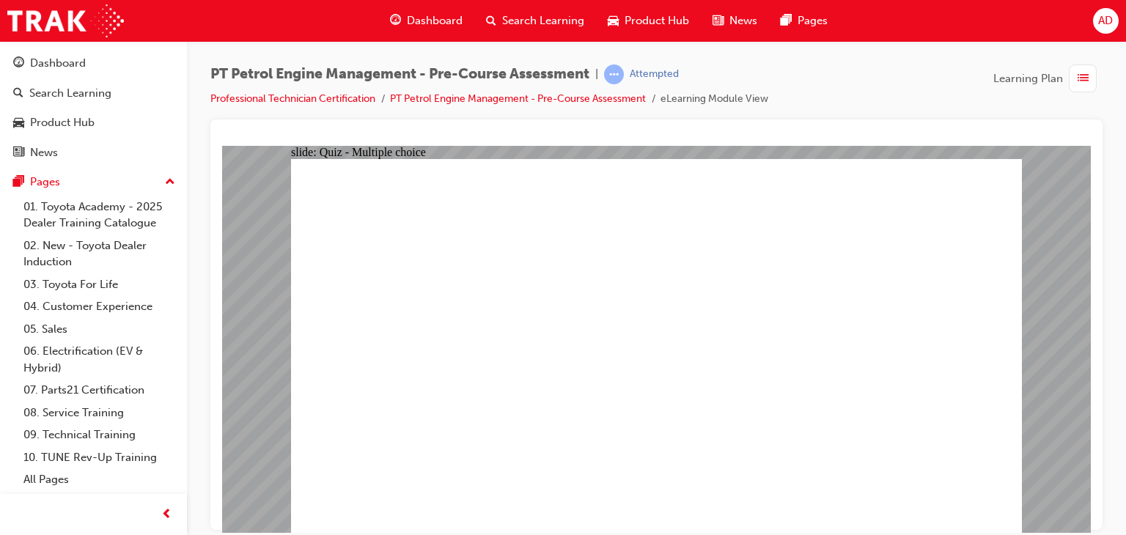
radio input "true"
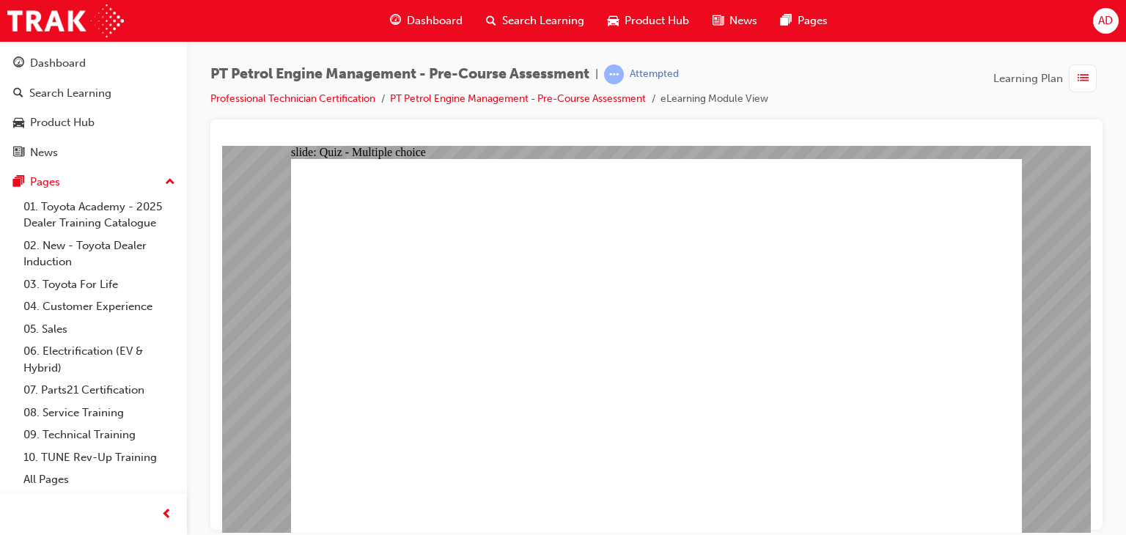
radio input "true"
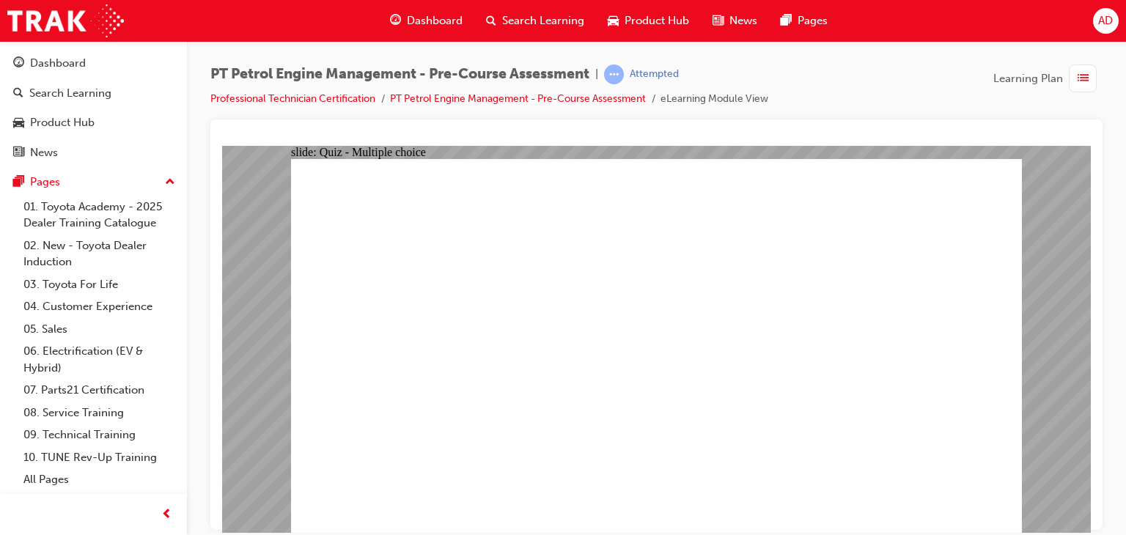
radio input "true"
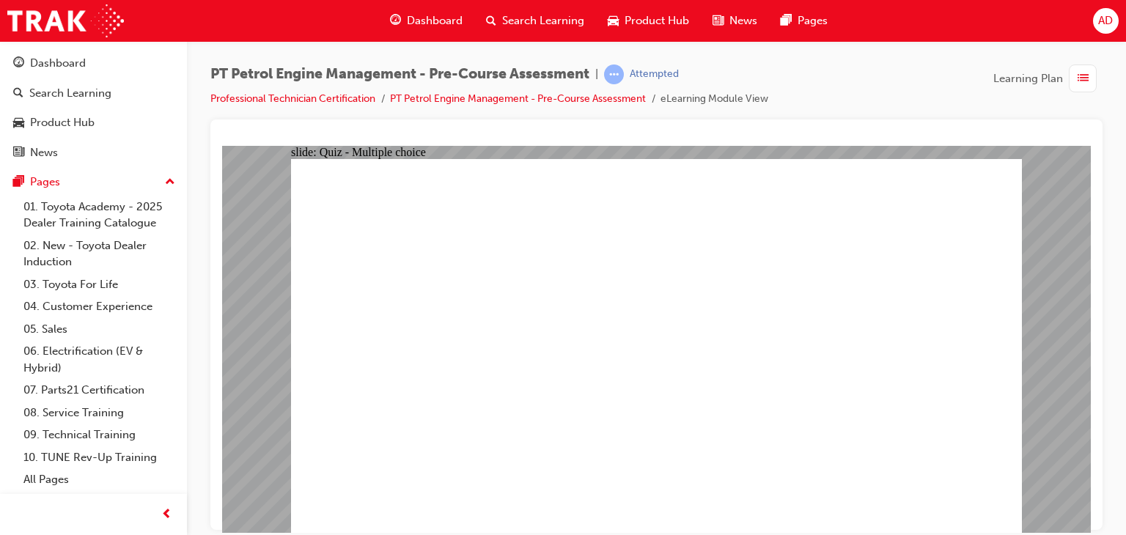
radio input "true"
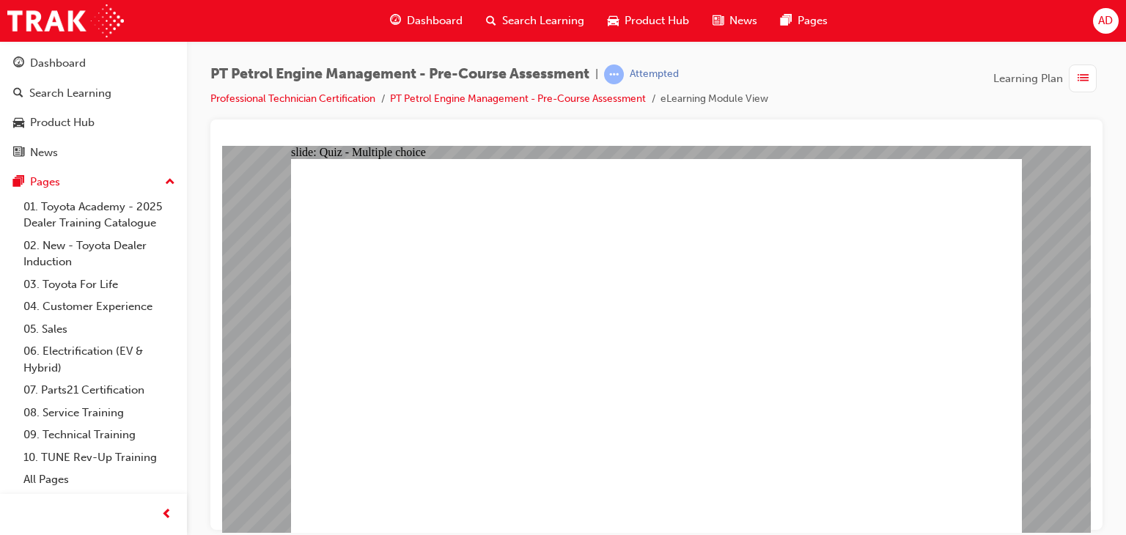
radio input "true"
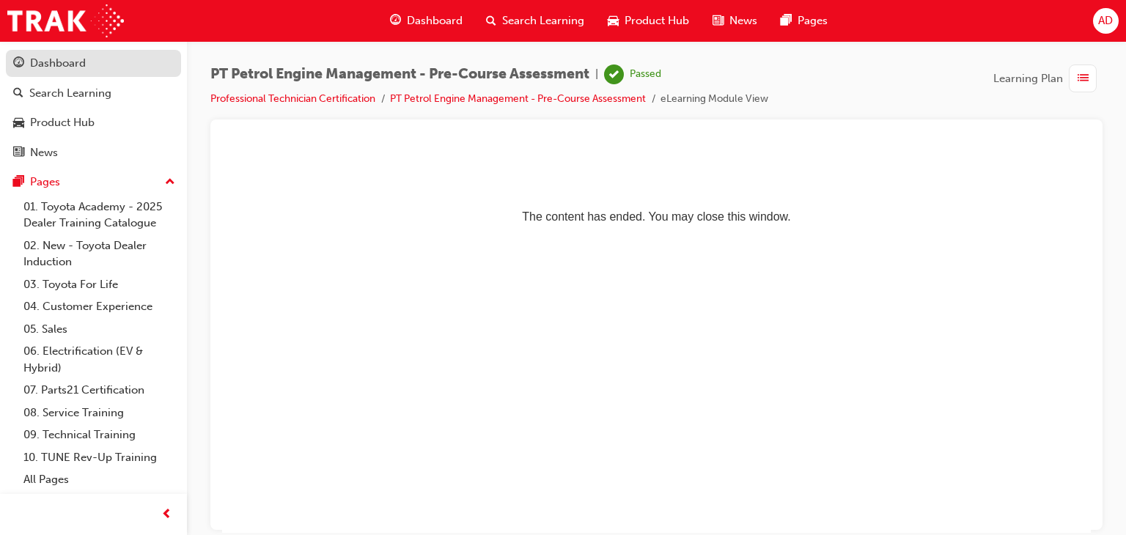
click at [73, 60] on div "Dashboard" at bounding box center [58, 63] width 56 height 17
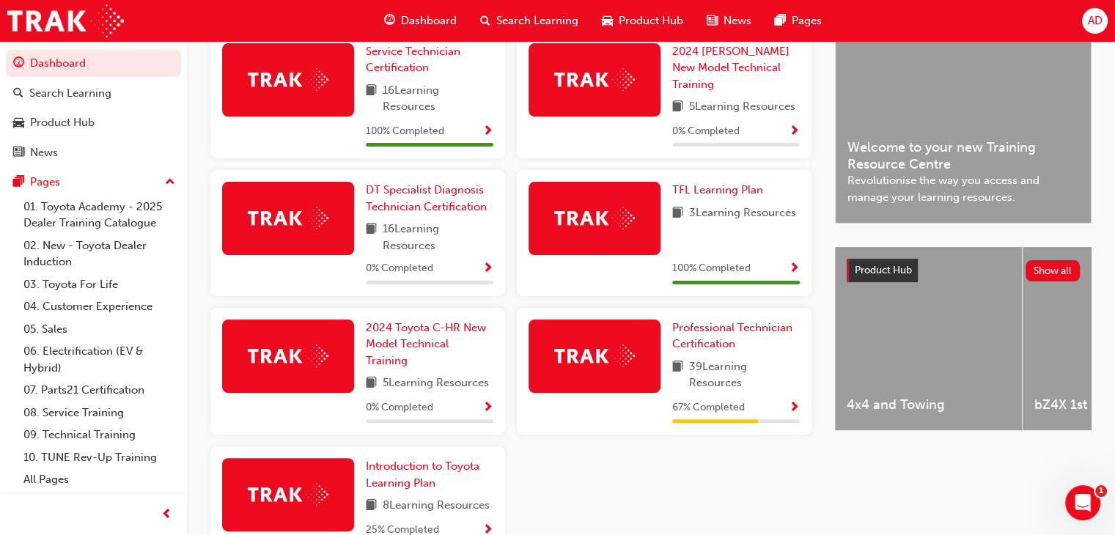
scroll to position [384, 0]
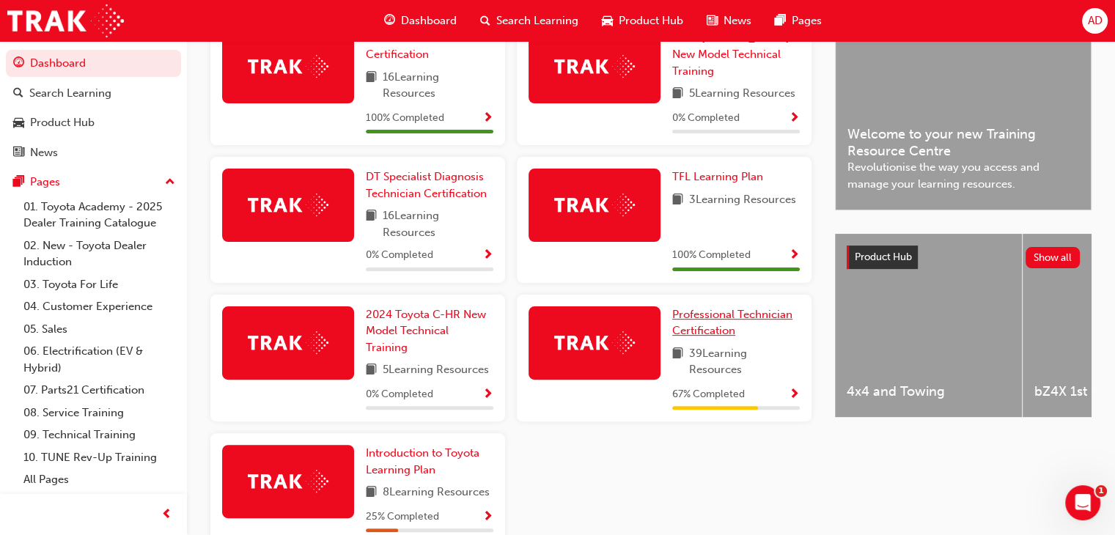
click at [725, 319] on span "Professional Technician Certification" at bounding box center [732, 323] width 120 height 30
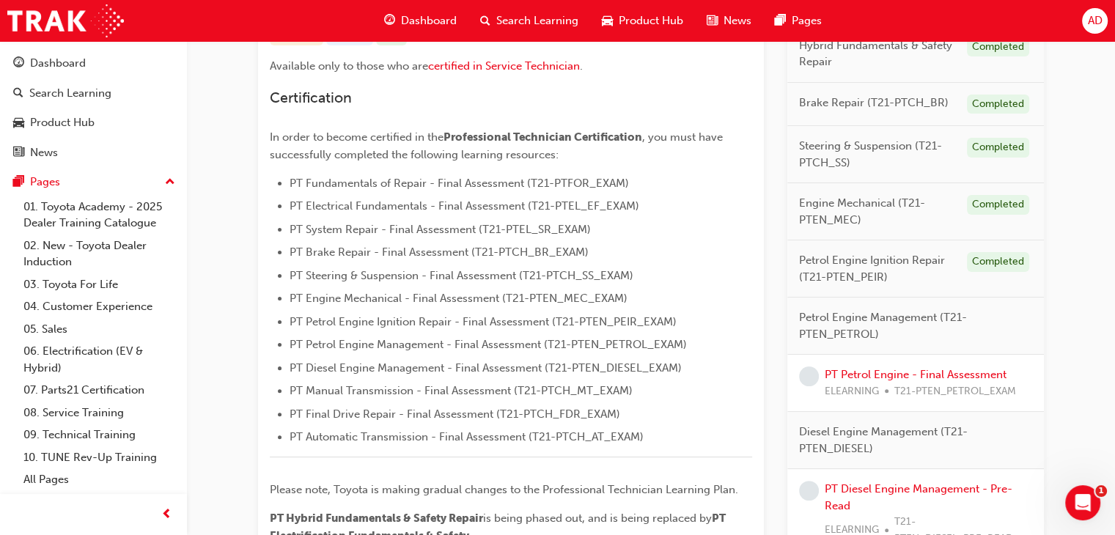
scroll to position [325, 0]
